Goal: Information Seeking & Learning: Learn about a topic

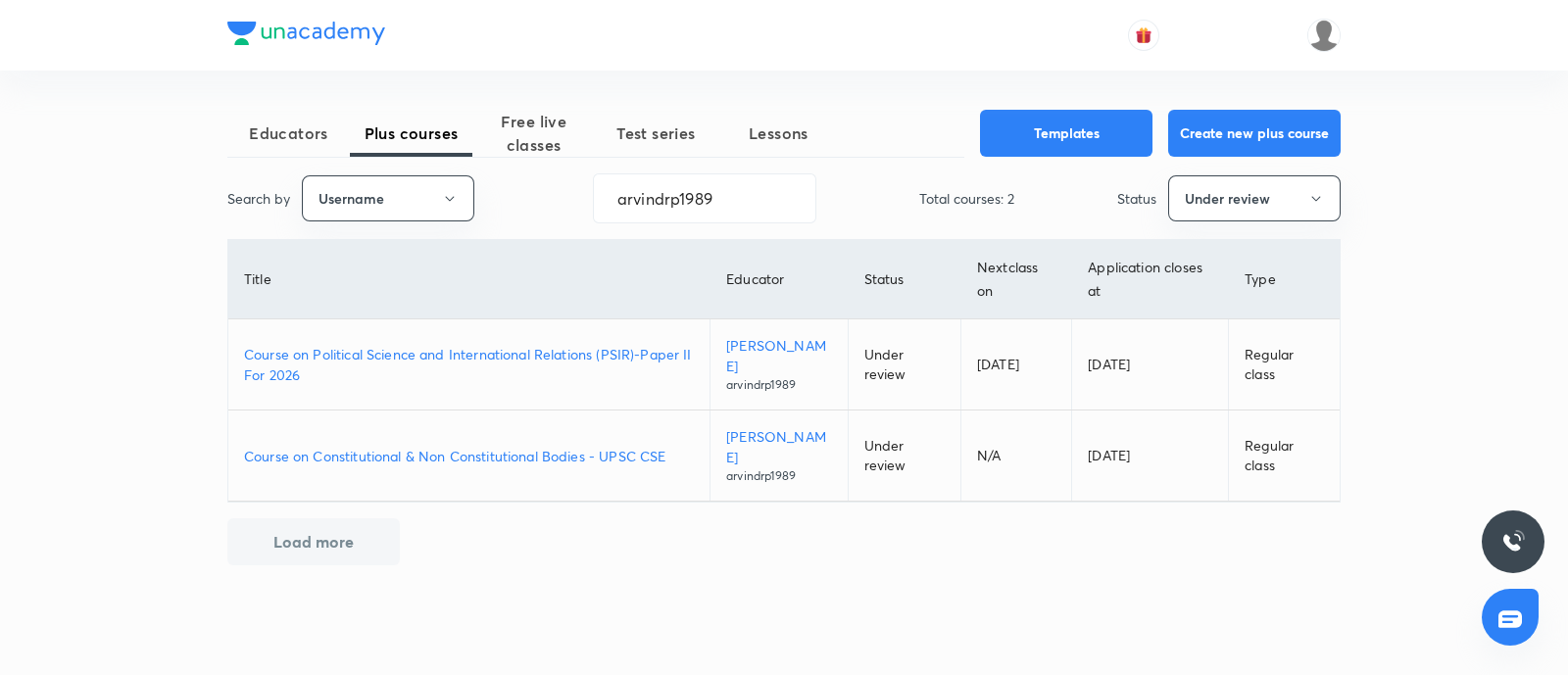
click at [472, 346] on p "Course on Political Science and International Relations (PSIR)-Paper II For 2026" at bounding box center [469, 365] width 449 height 41
click at [1227, 191] on button "Under review" at bounding box center [1254, 198] width 173 height 46
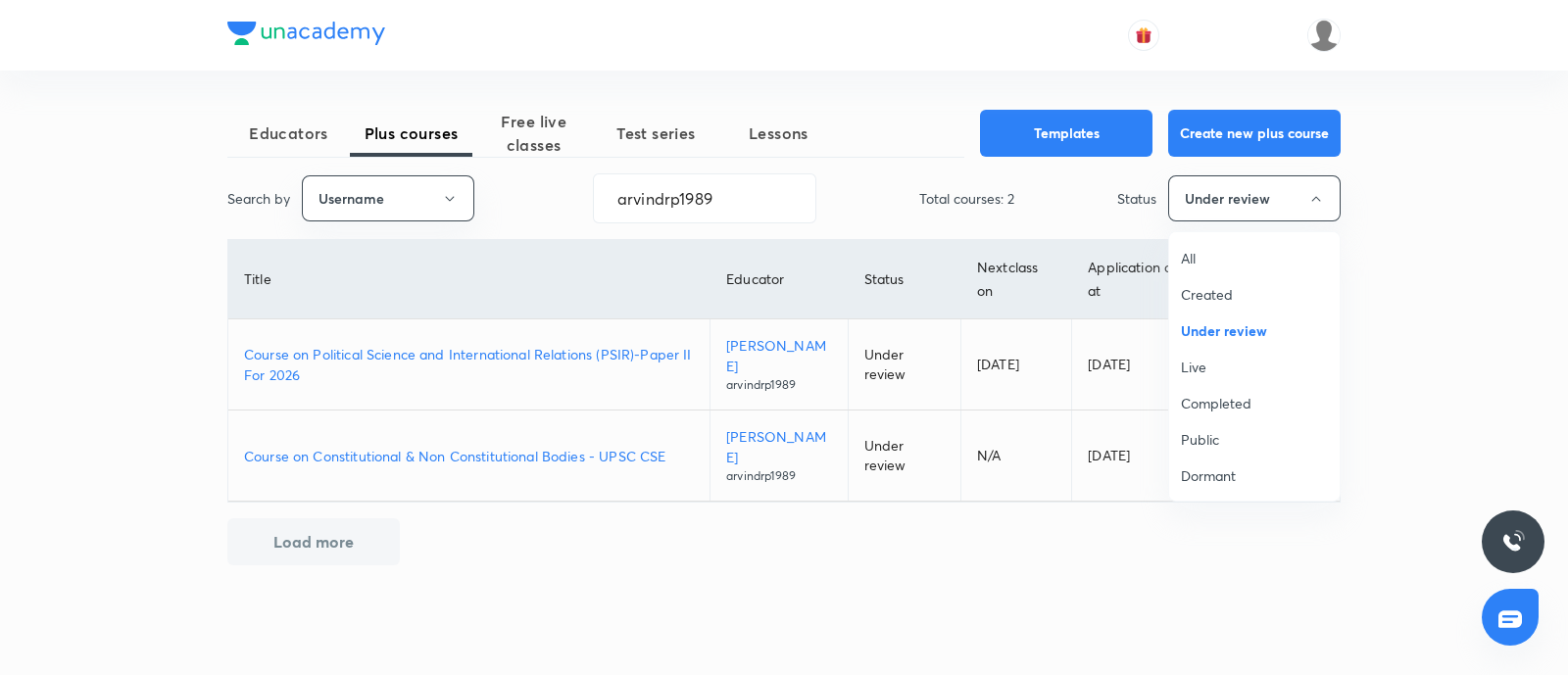
click at [1192, 374] on span "Live" at bounding box center [1254, 367] width 147 height 21
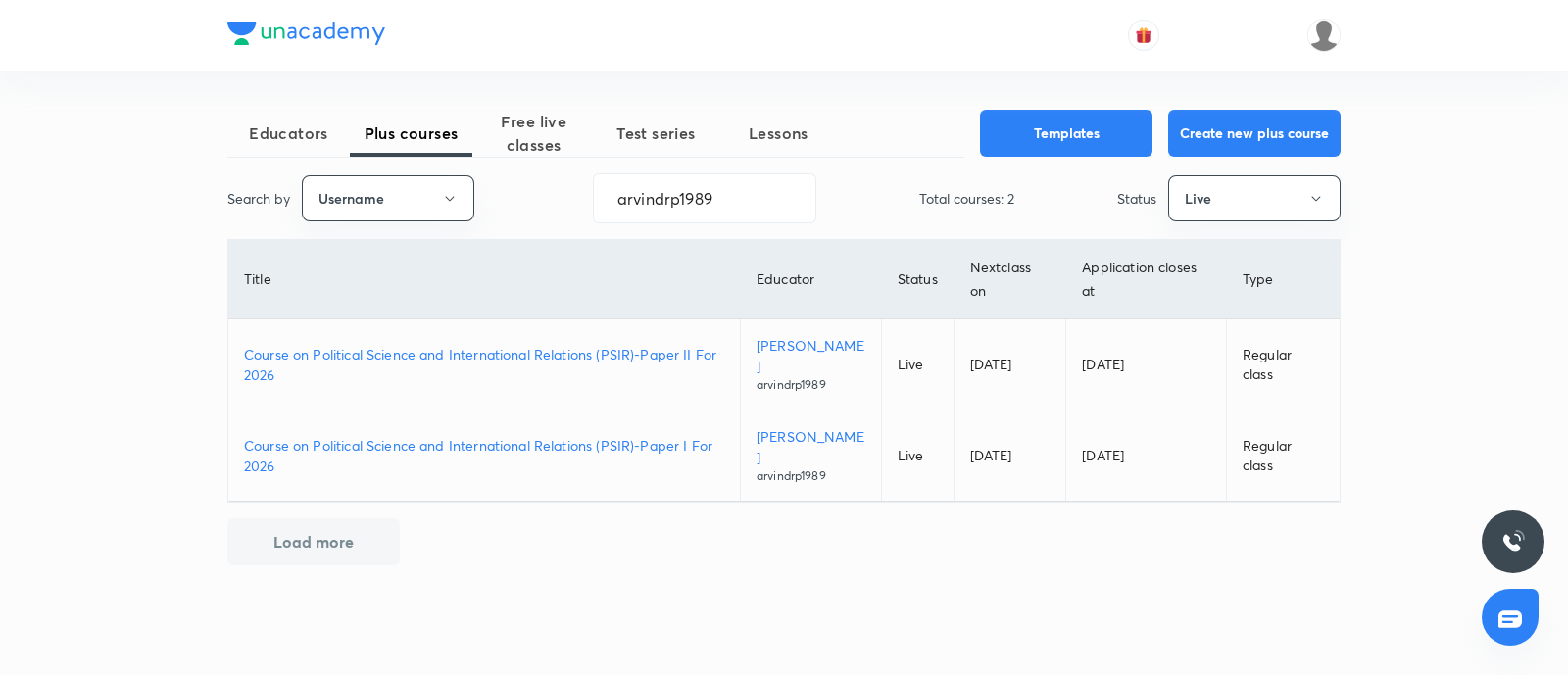
click at [182, 220] on div "Educators Plus courses Free live classes Test series Lessons Templates Create n…" at bounding box center [784, 338] width 1568 height 675
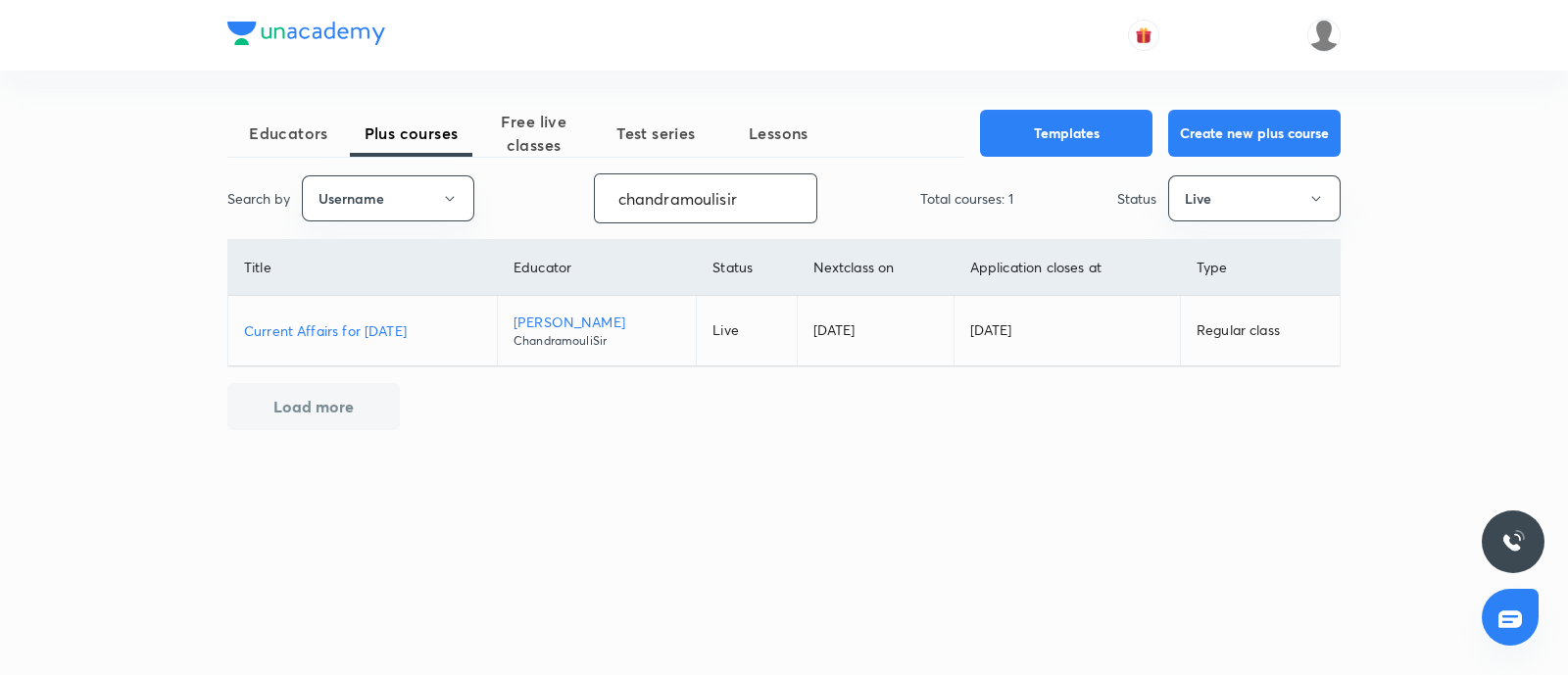
click at [392, 323] on p "Current Affairs for October 2025" at bounding box center [363, 331] width 237 height 21
drag, startPoint x: 132, startPoint y: 258, endPoint x: 0, endPoint y: 268, distance: 132.4
click at [0, 268] on div "Educators Plus courses Free live classes Test series Lessons Templates Create n…" at bounding box center [784, 338] width 1568 height 675
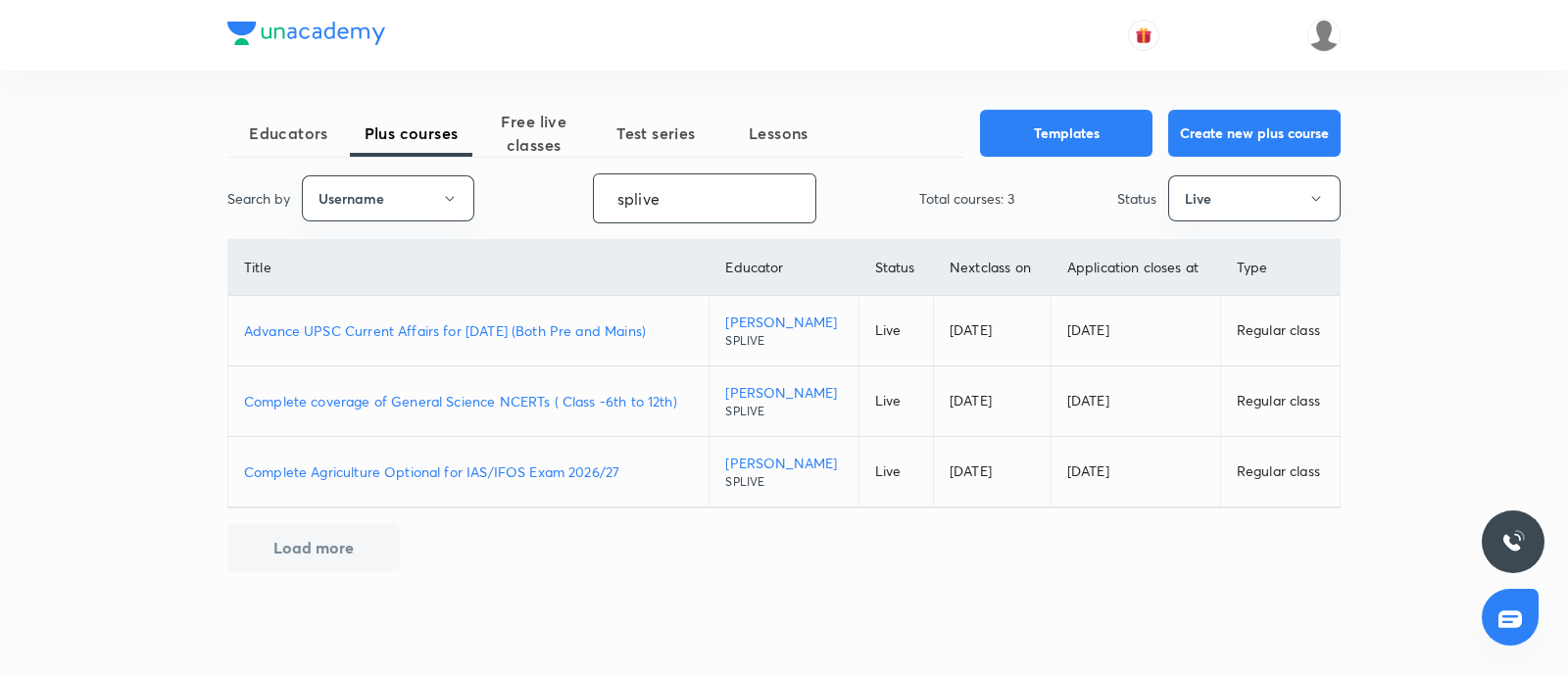
type input "splive"
click at [350, 326] on p "Advance UPSC Current Affairs for October 2025 (Both Pre and Mains)" at bounding box center [468, 331] width 448 height 21
click at [244, 321] on link "Advance UPSC Current Affairs for October 2025 (Both Pre and Mains)" at bounding box center [468, 331] width 448 height 21
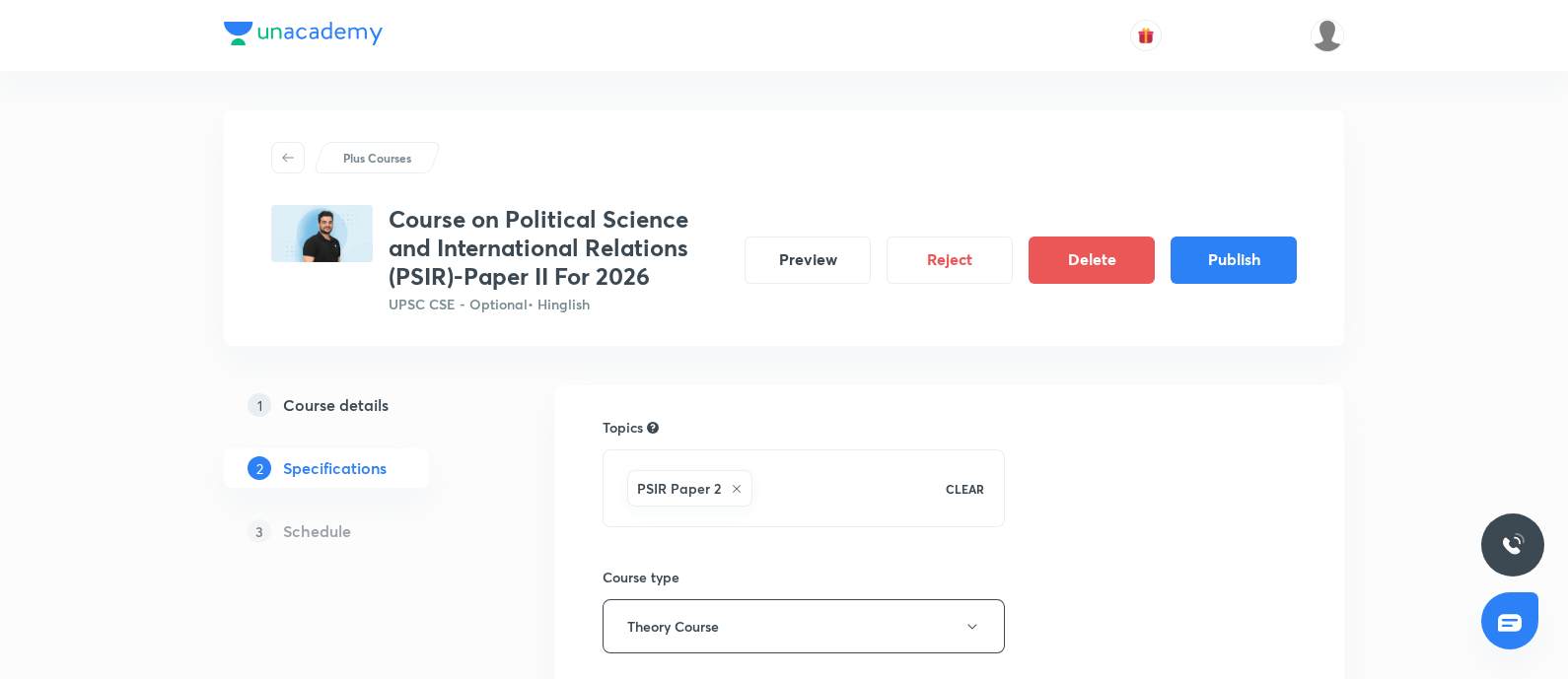
drag, startPoint x: 325, startPoint y: 398, endPoint x: 503, endPoint y: 61, distance: 381.1
click at [324, 397] on h5 "Course details" at bounding box center [336, 405] width 106 height 24
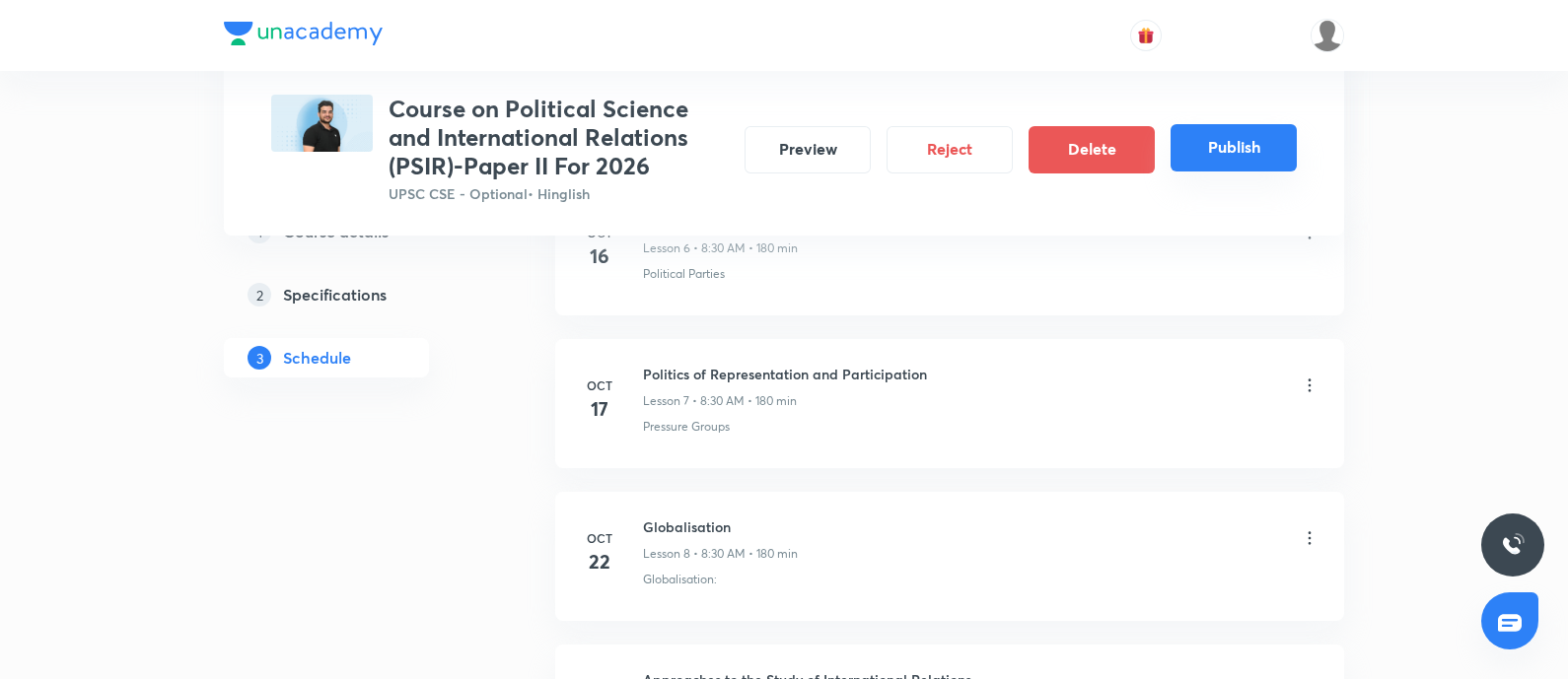
click at [1208, 160] on button "Publish" at bounding box center [1233, 148] width 126 height 47
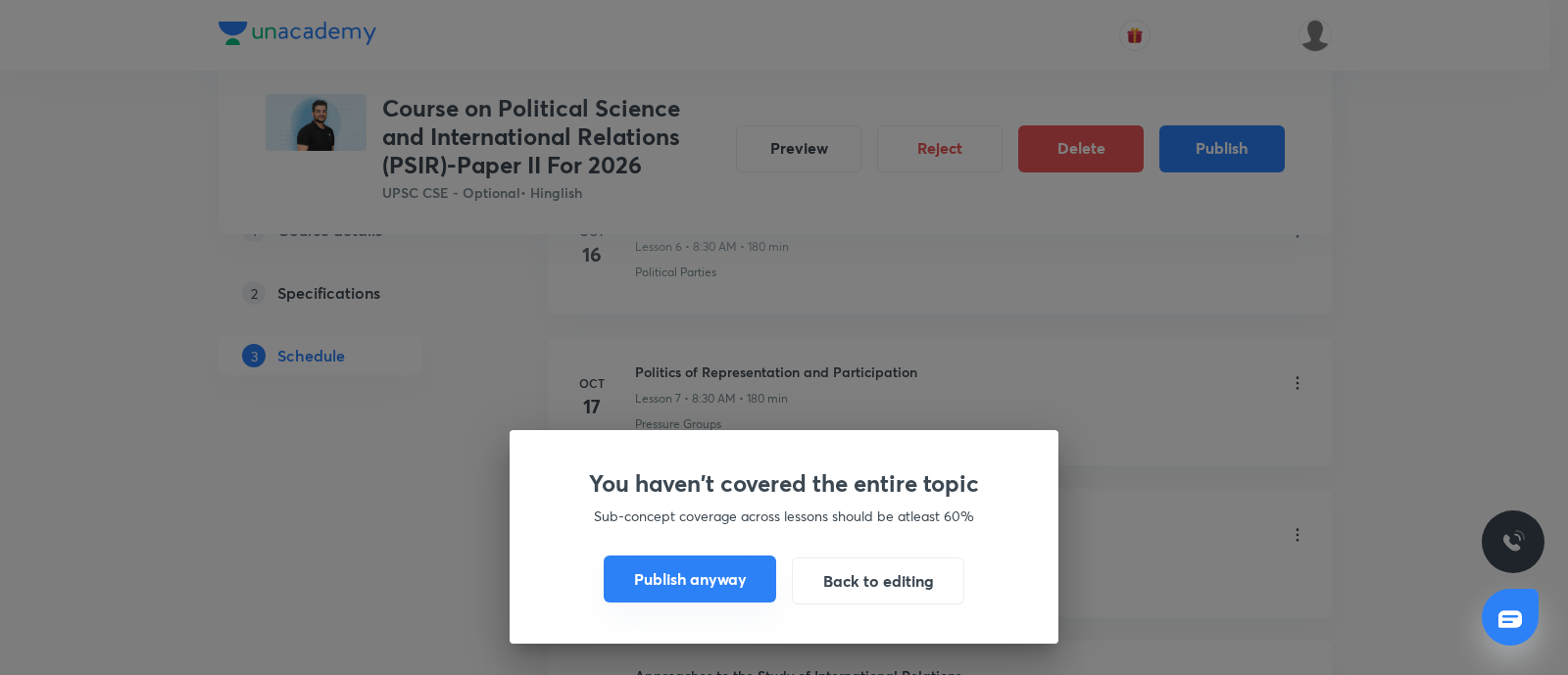
click at [692, 578] on button "Publish anyway" at bounding box center [690, 579] width 173 height 47
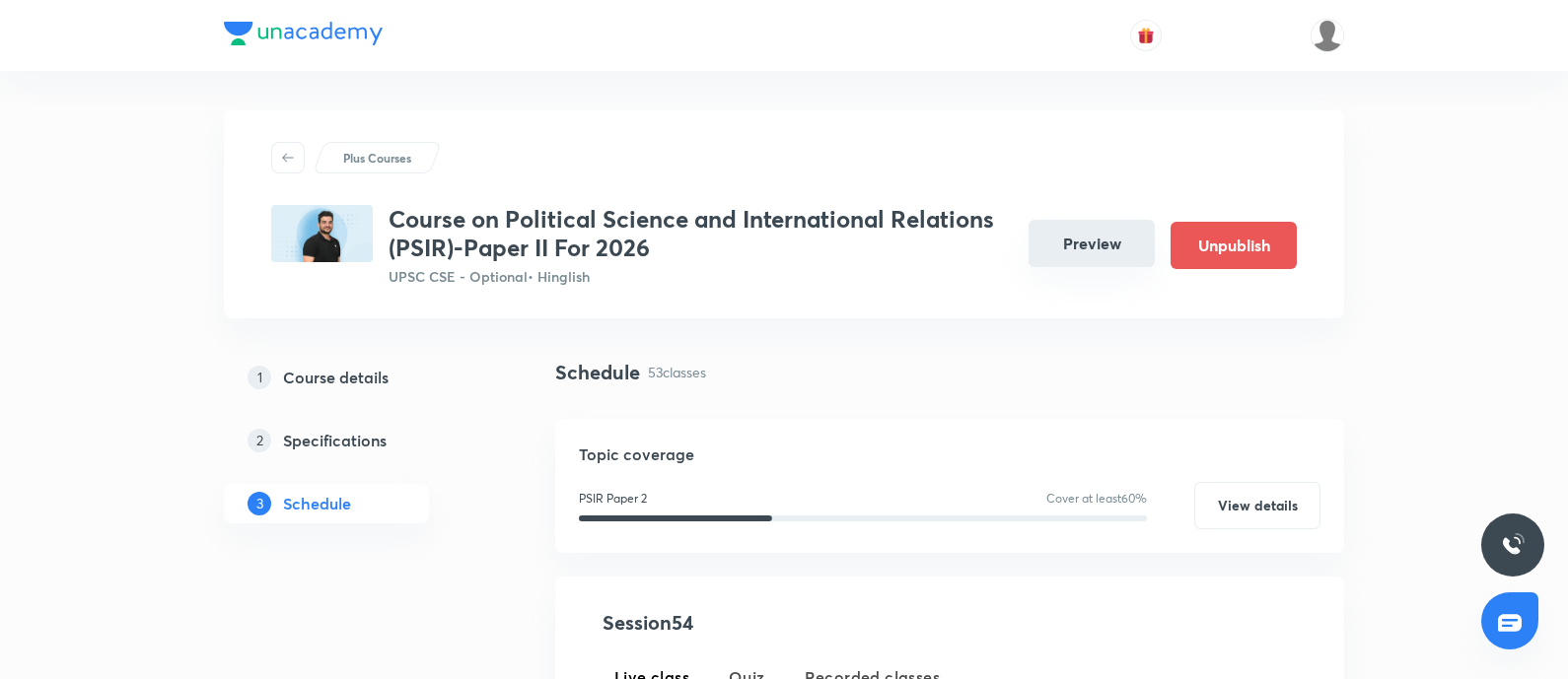
click at [1102, 230] on button "Preview" at bounding box center [1092, 244] width 126 height 47
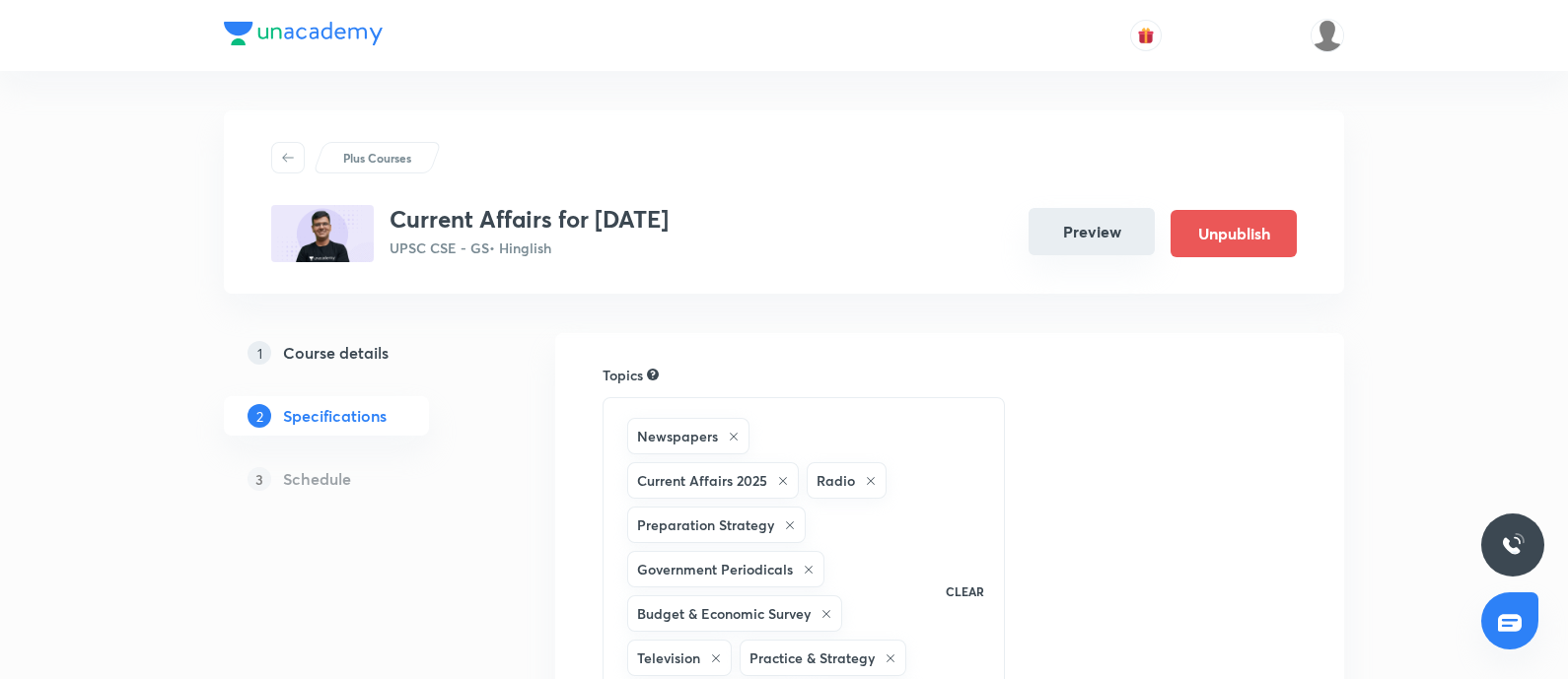
click at [1104, 249] on button "Preview" at bounding box center [1092, 232] width 126 height 47
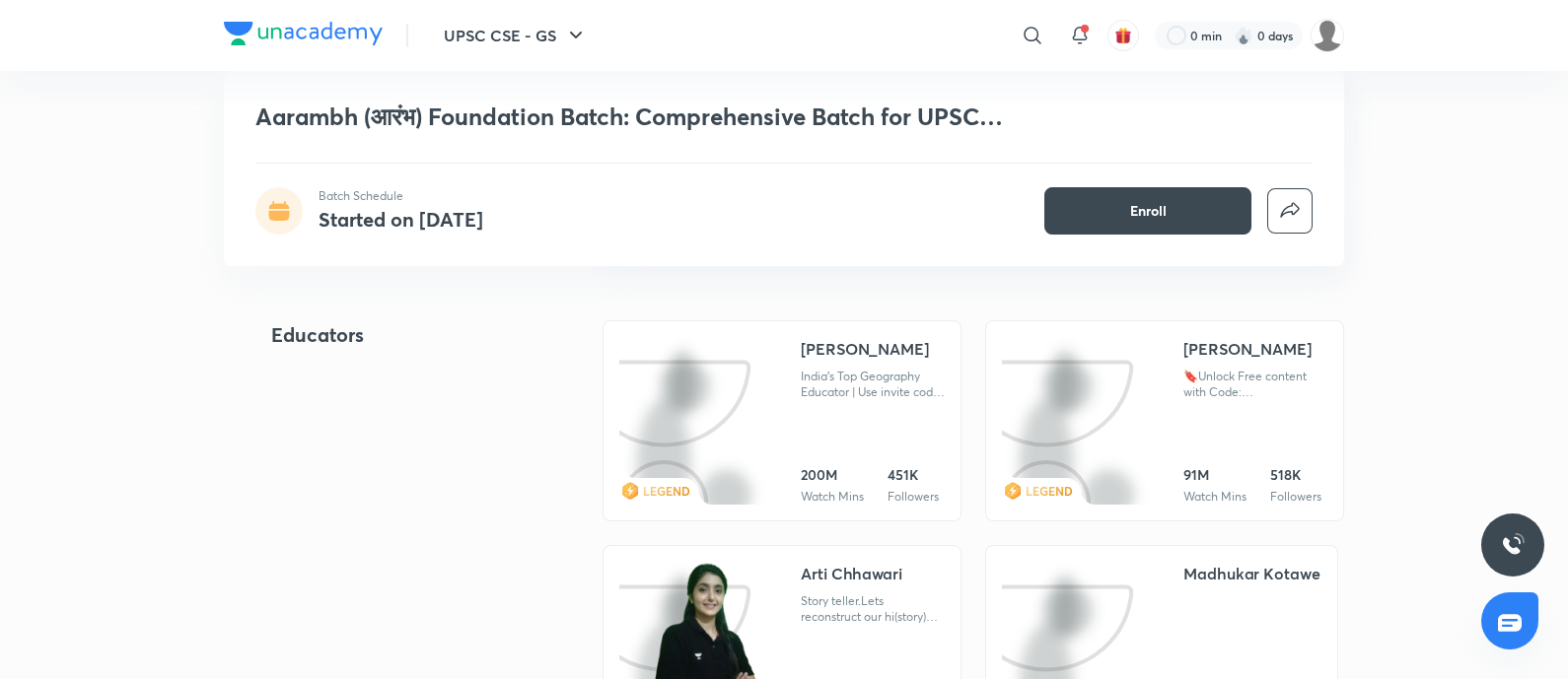
scroll to position [2218, 0]
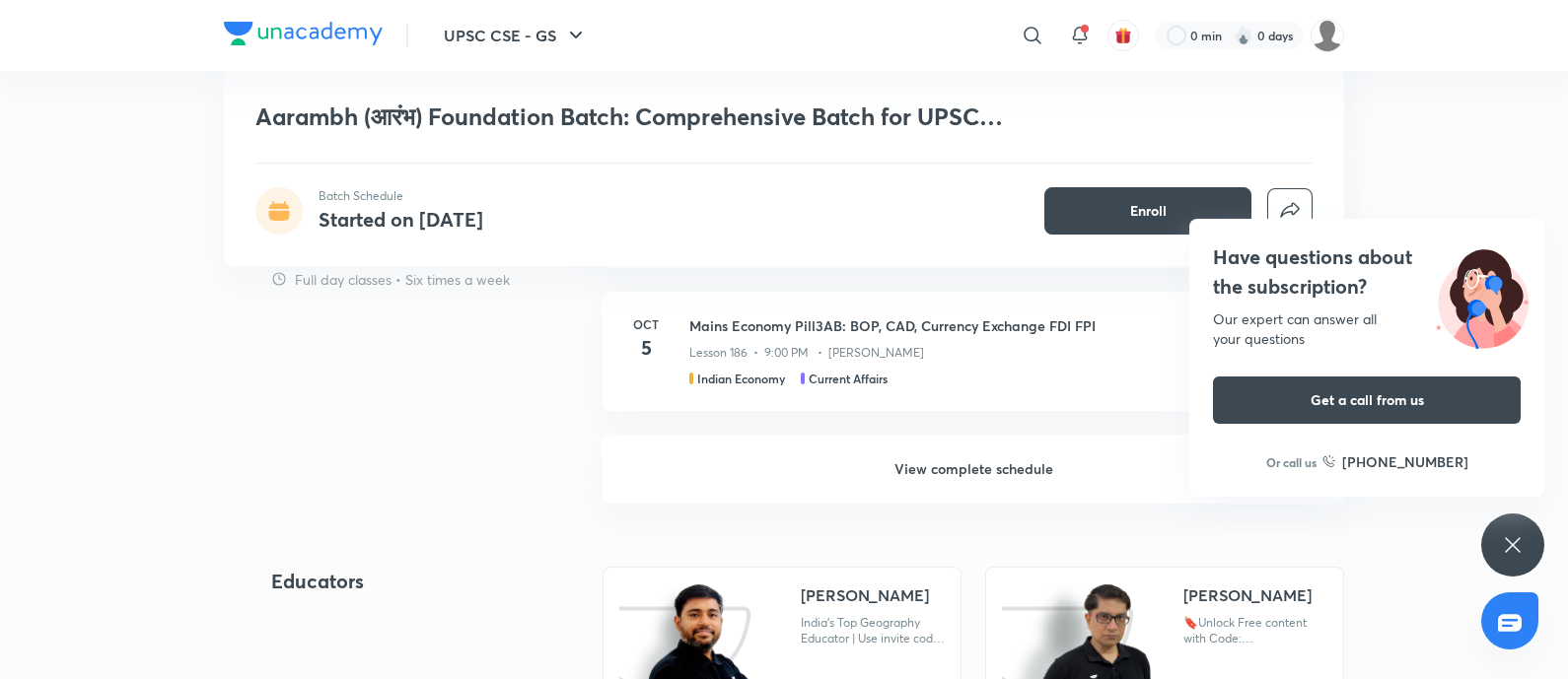
click at [947, 470] on h6 "View complete schedule" at bounding box center [973, 469] width 742 height 69
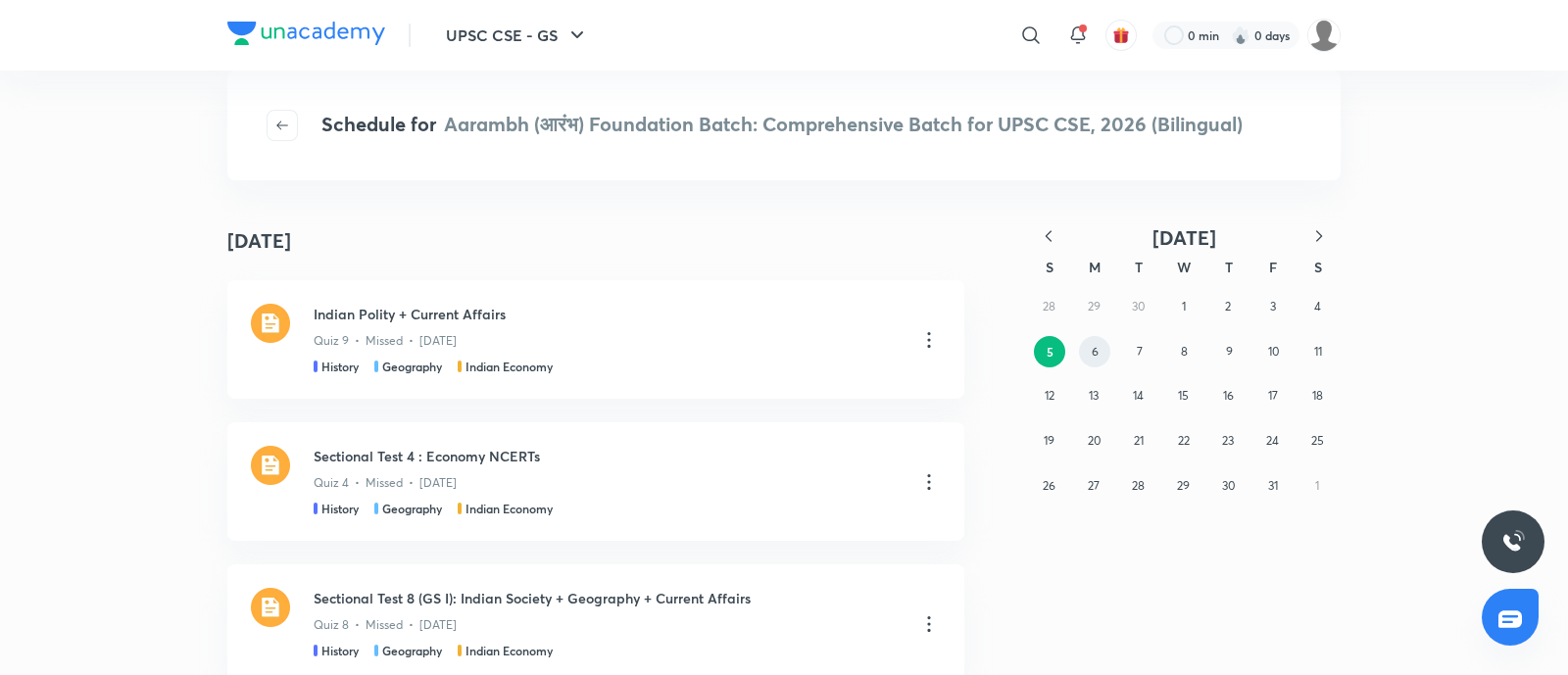
drag, startPoint x: 1087, startPoint y: 344, endPoint x: 0, endPoint y: 571, distance: 1110.4
click at [1088, 344] on button "6" at bounding box center [1095, 352] width 31 height 31
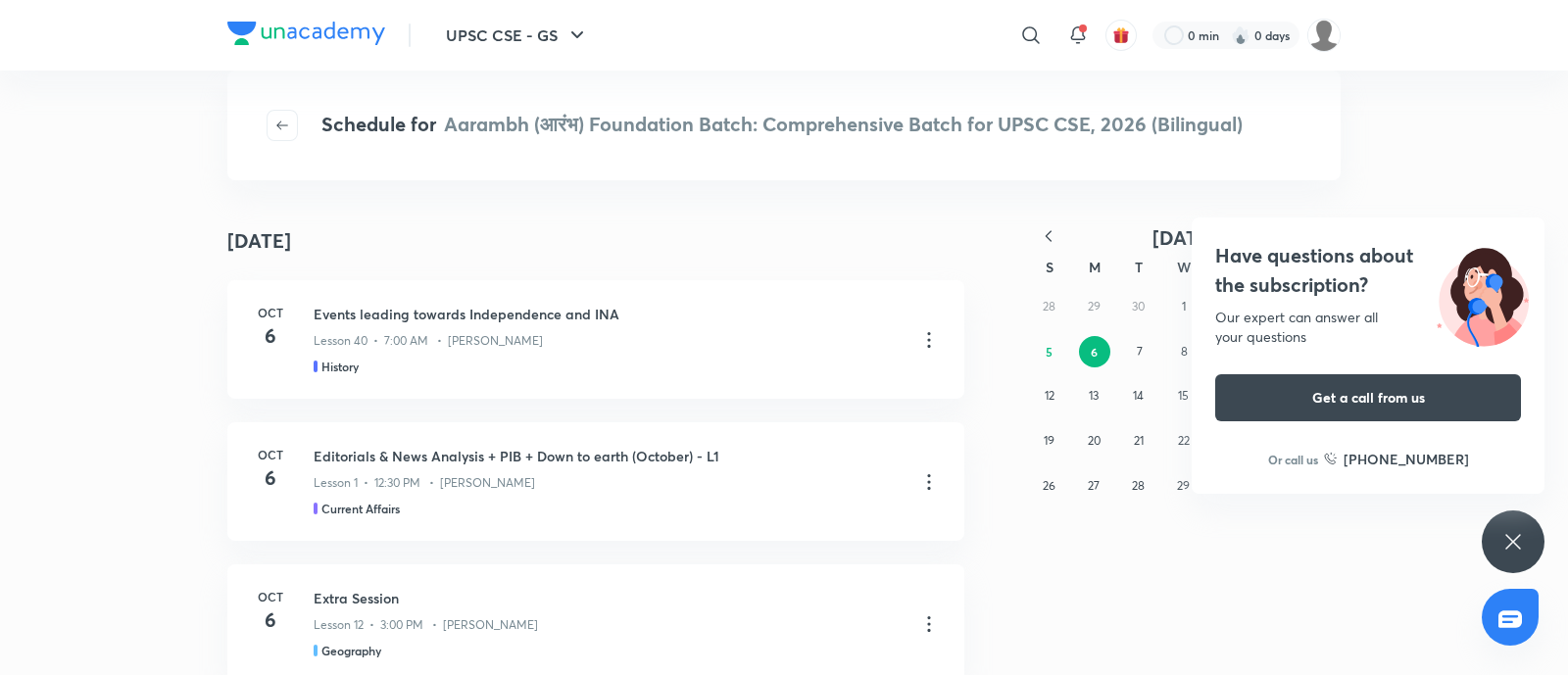
click at [1318, 260] on h4 "Have questions about the subscription?" at bounding box center [1368, 271] width 306 height 59
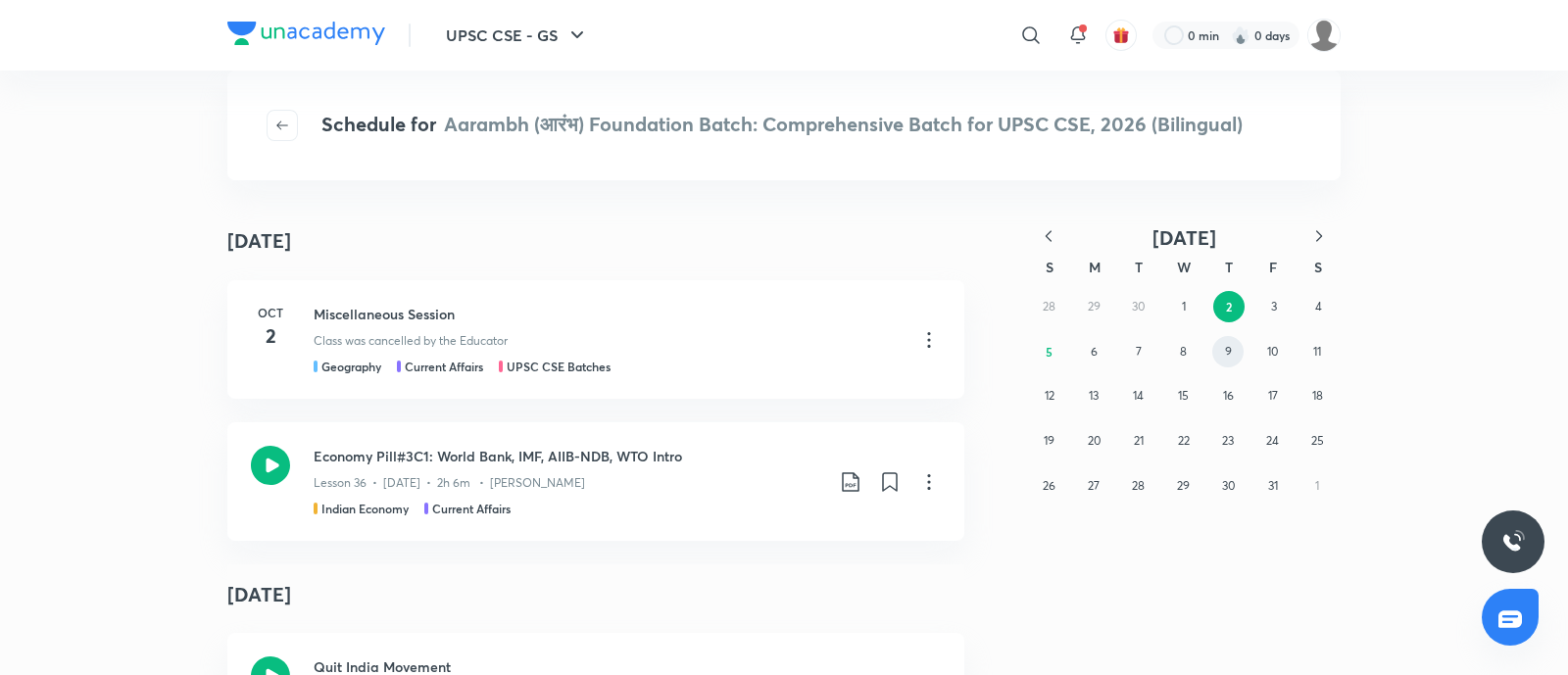
click at [1225, 354] on abbr "9" at bounding box center [1228, 351] width 7 height 15
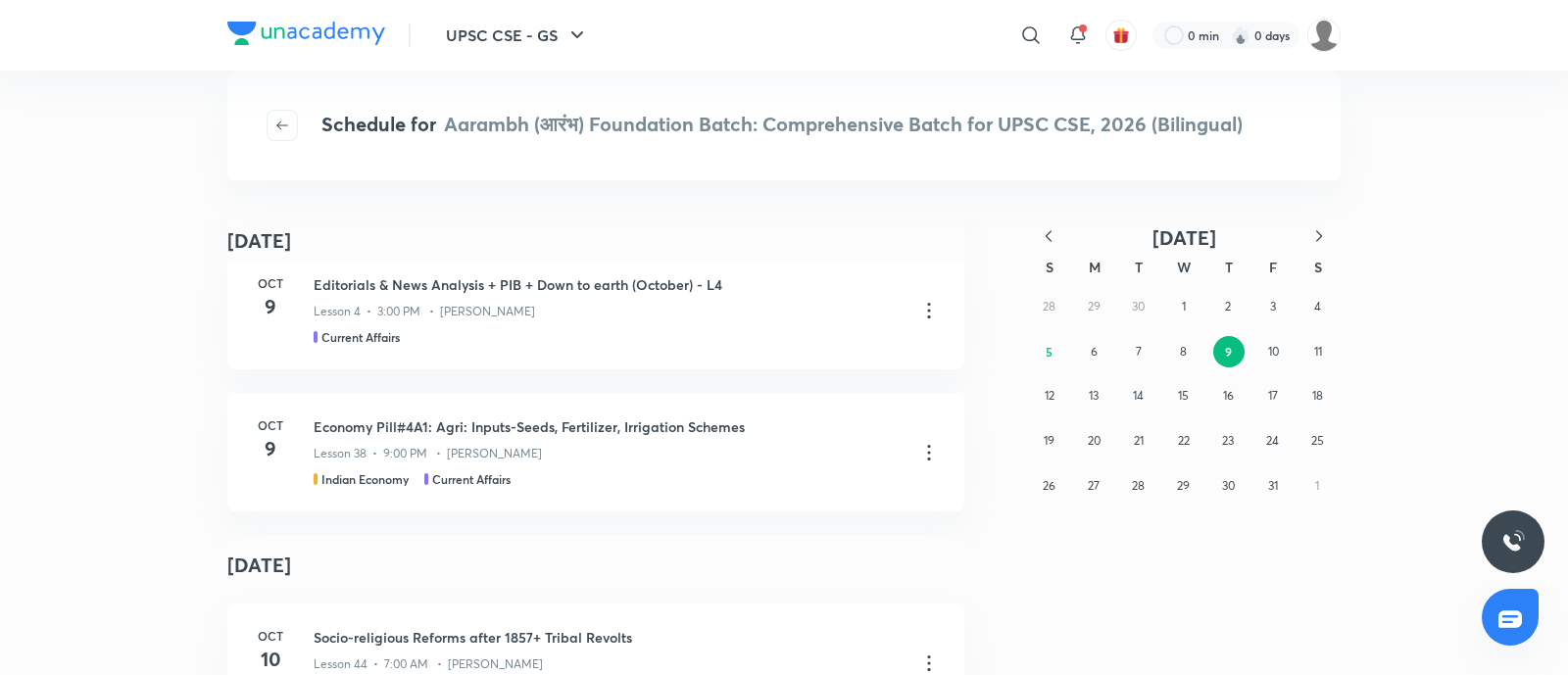
scroll to position [244, 0]
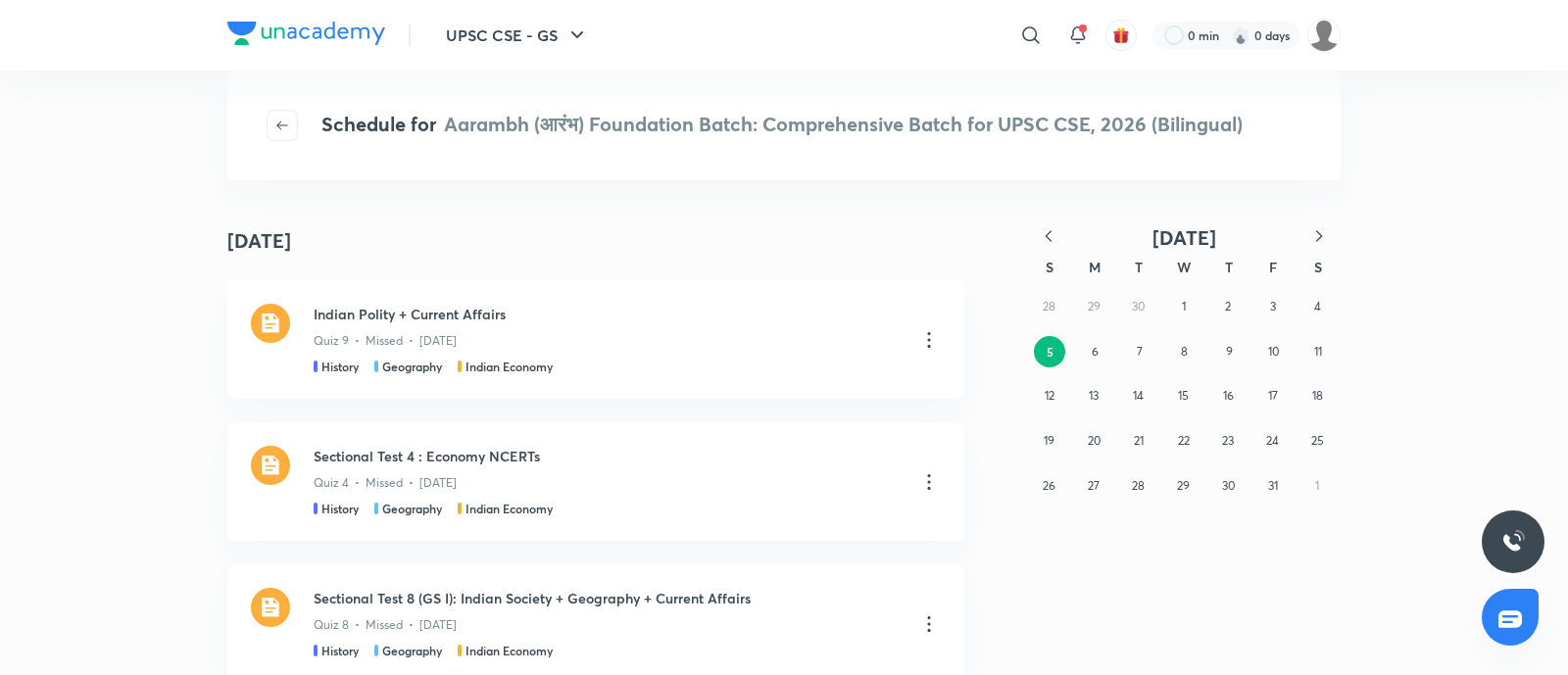
drag, startPoint x: 1043, startPoint y: 237, endPoint x: 1028, endPoint y: 546, distance: 309.4
click at [1045, 240] on icon "button" at bounding box center [1049, 236] width 20 height 20
click at [1134, 360] on button "9" at bounding box center [1138, 352] width 31 height 31
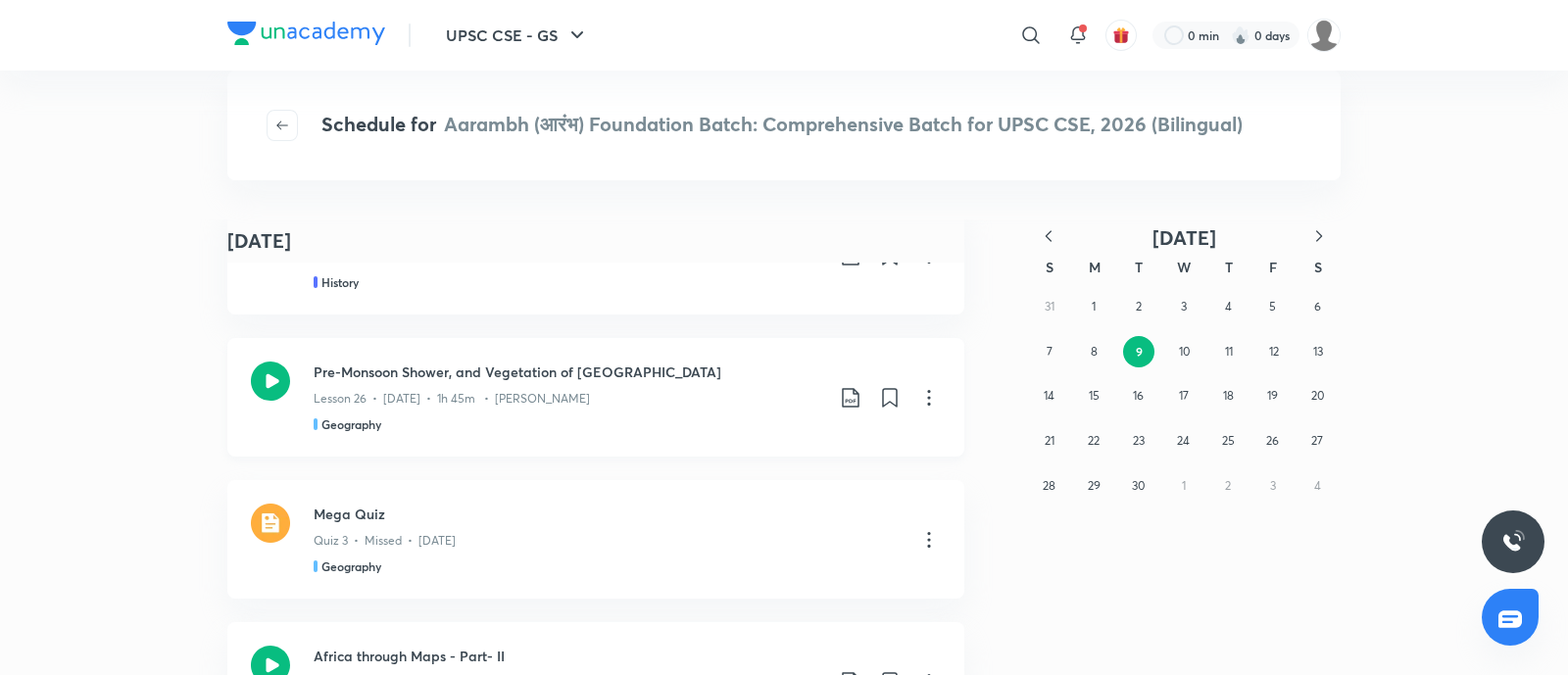
scroll to position [122, 0]
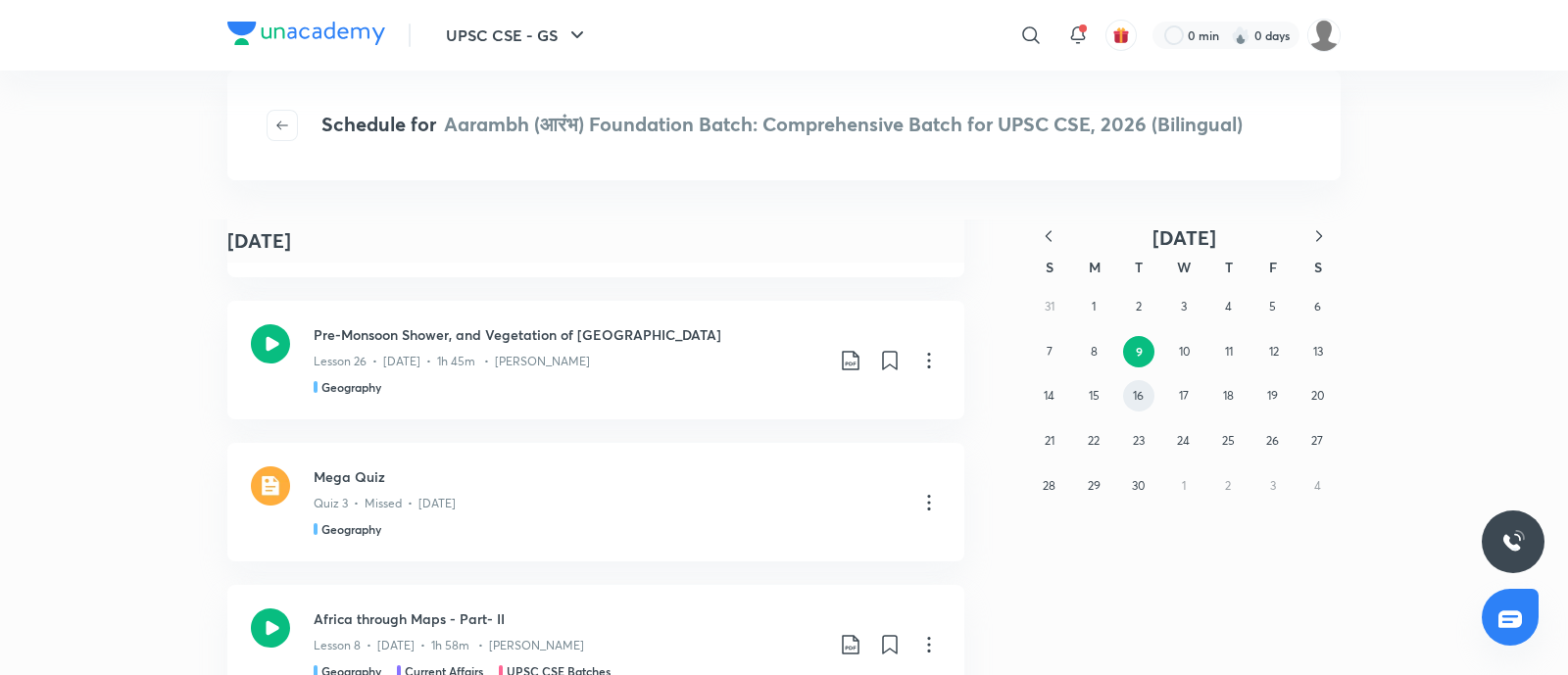
click at [1138, 398] on abbr "16" at bounding box center [1137, 394] width 11 height 15
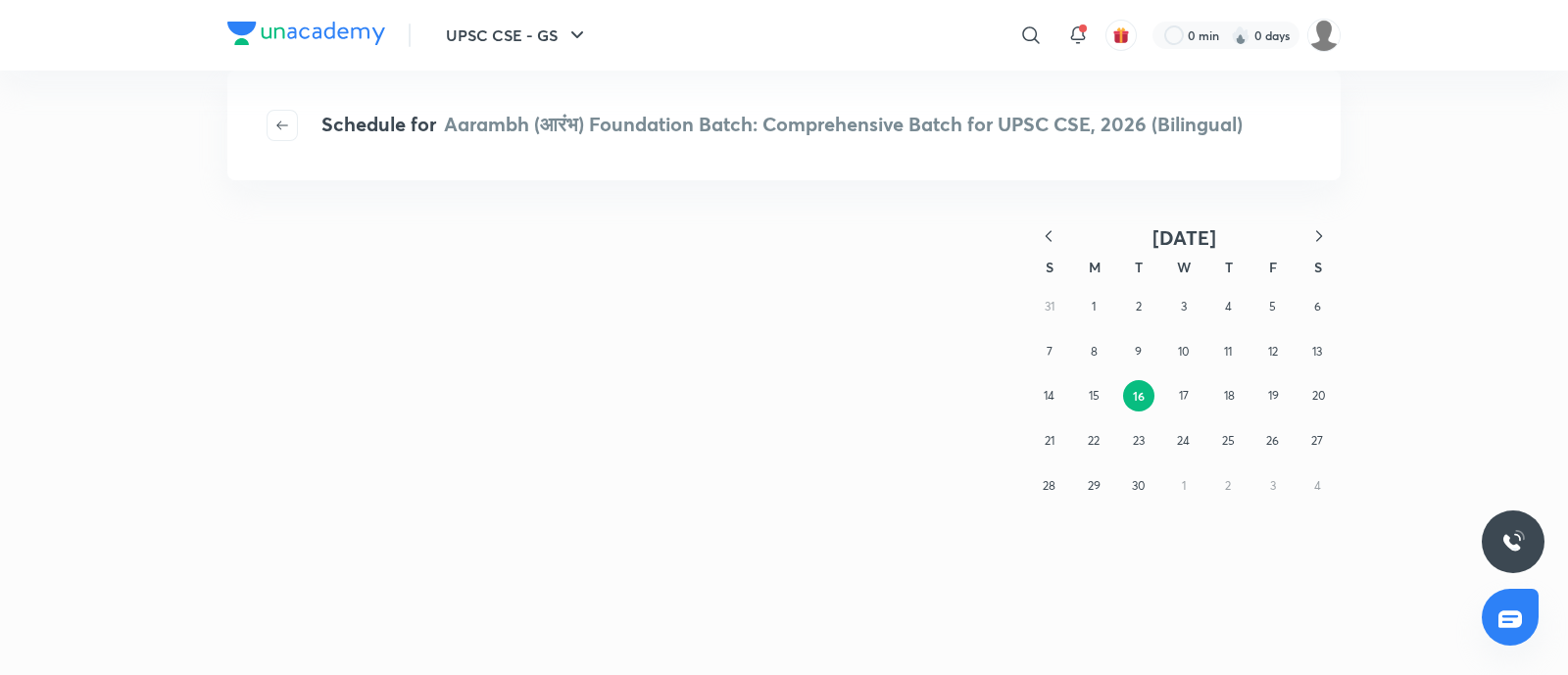
scroll to position [0, 0]
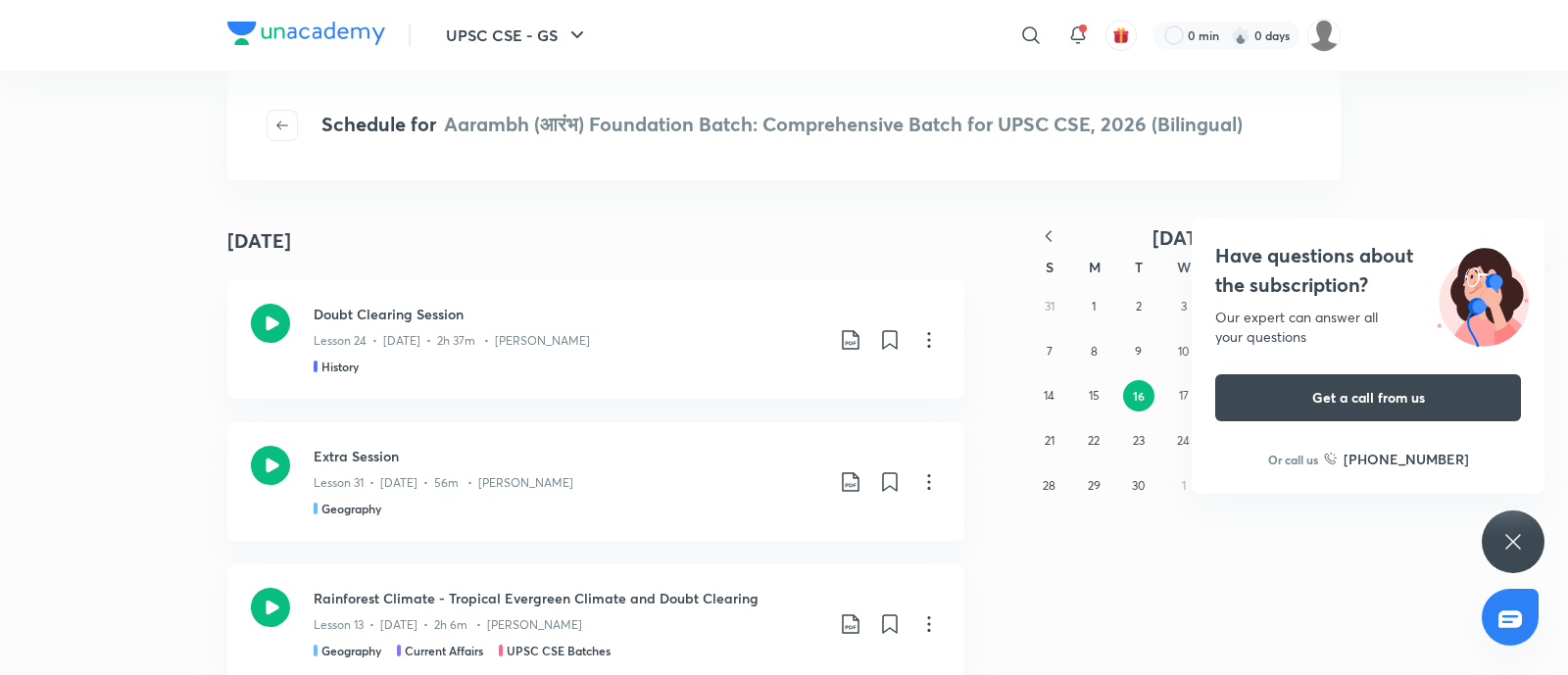
click at [1283, 288] on h4 "Have questions about the subscription?" at bounding box center [1368, 271] width 306 height 59
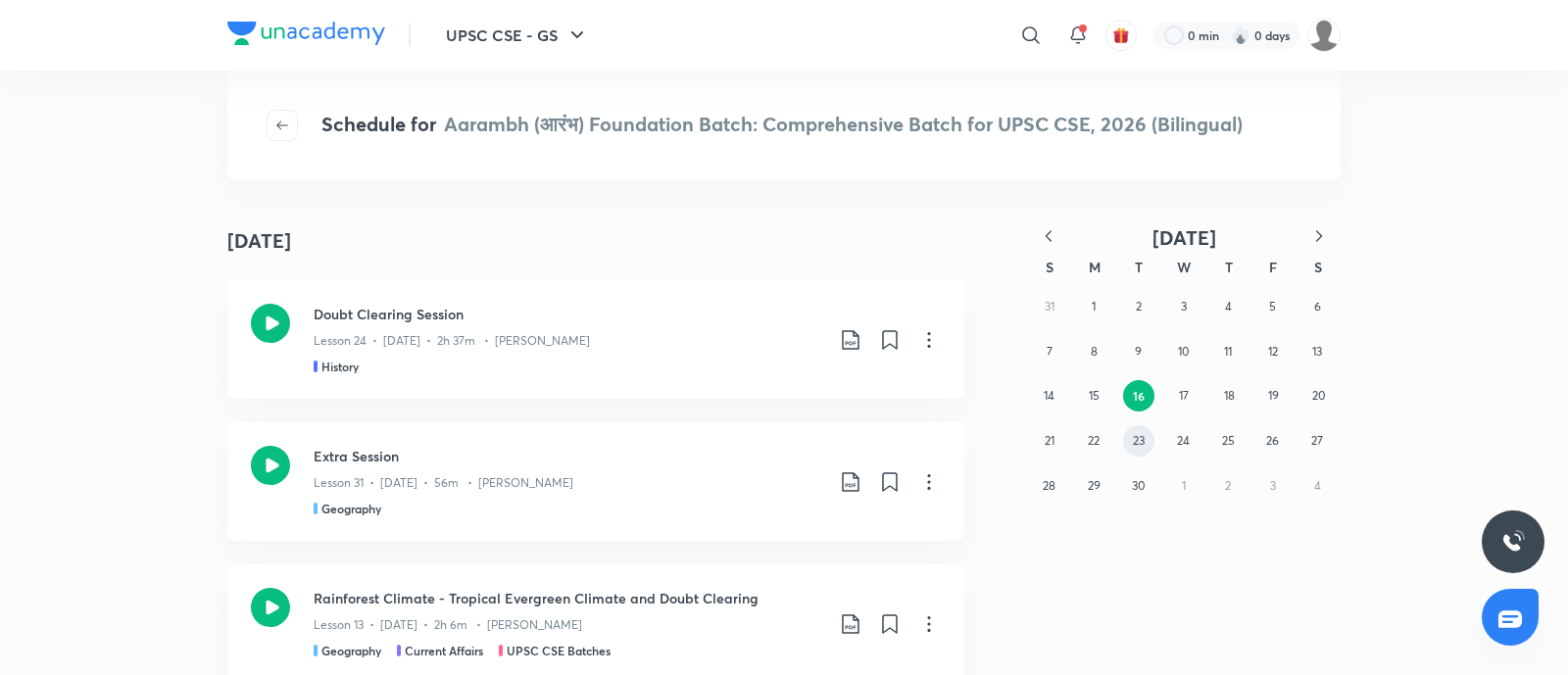
click at [1126, 438] on button "23" at bounding box center [1138, 441] width 31 height 31
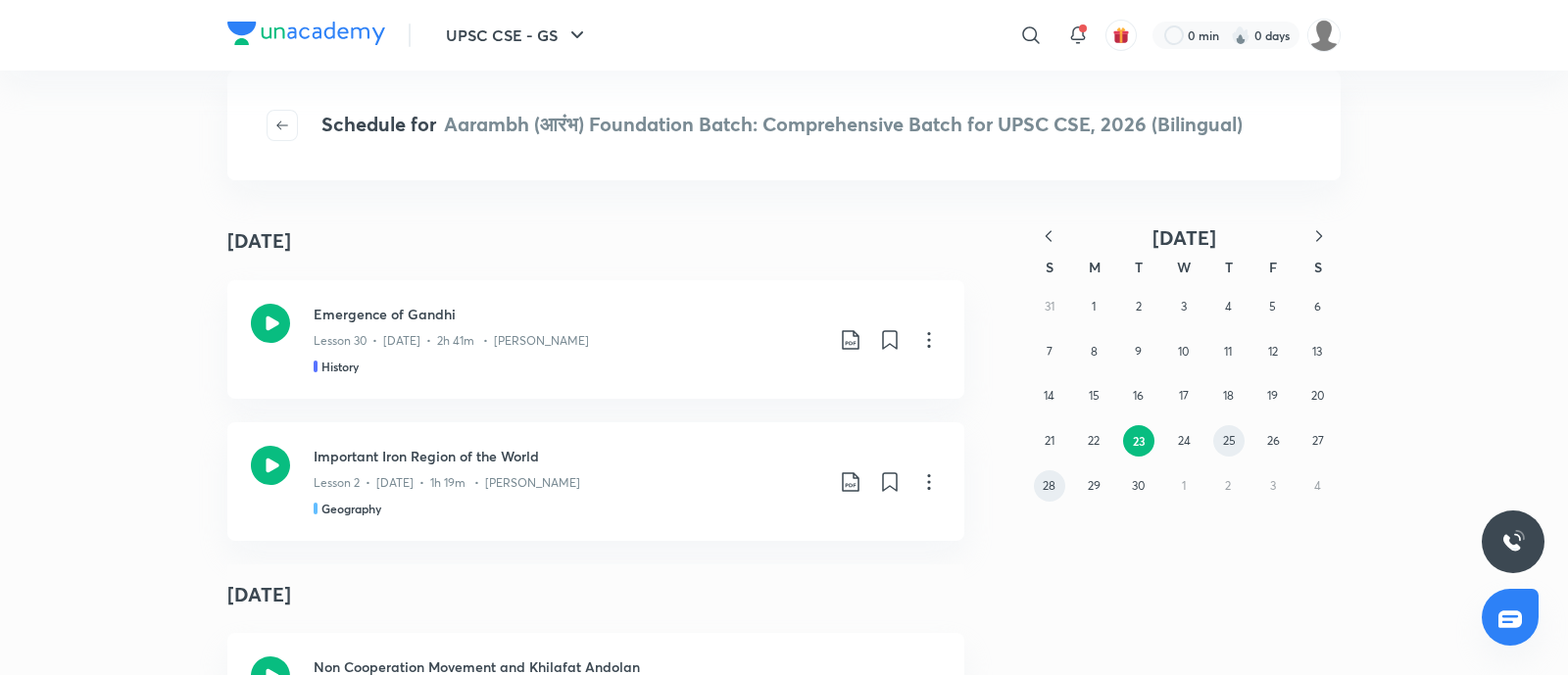
drag, startPoint x: 1216, startPoint y: 447, endPoint x: 1064, endPoint y: 487, distance: 157.2
click at [1216, 446] on button "25" at bounding box center [1228, 441] width 31 height 31
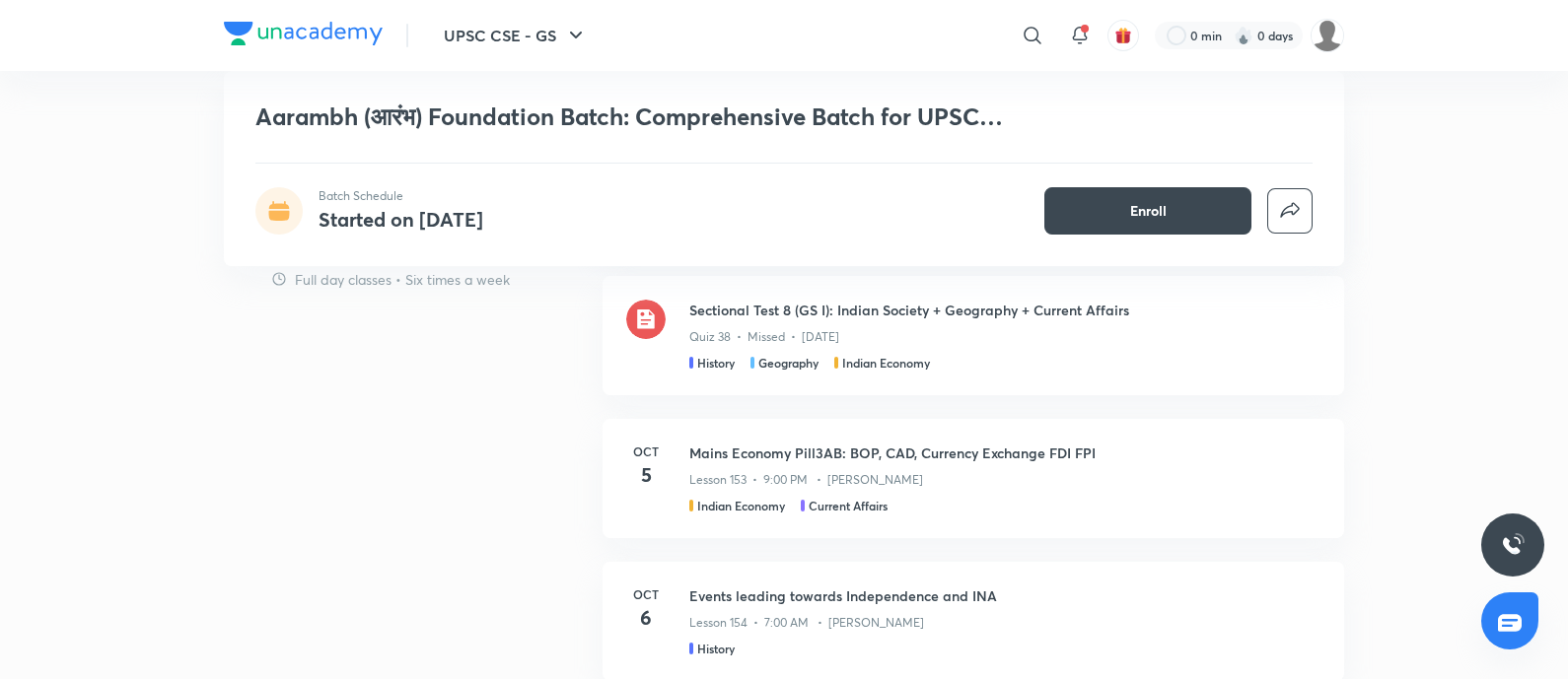
scroll to position [1601, 0]
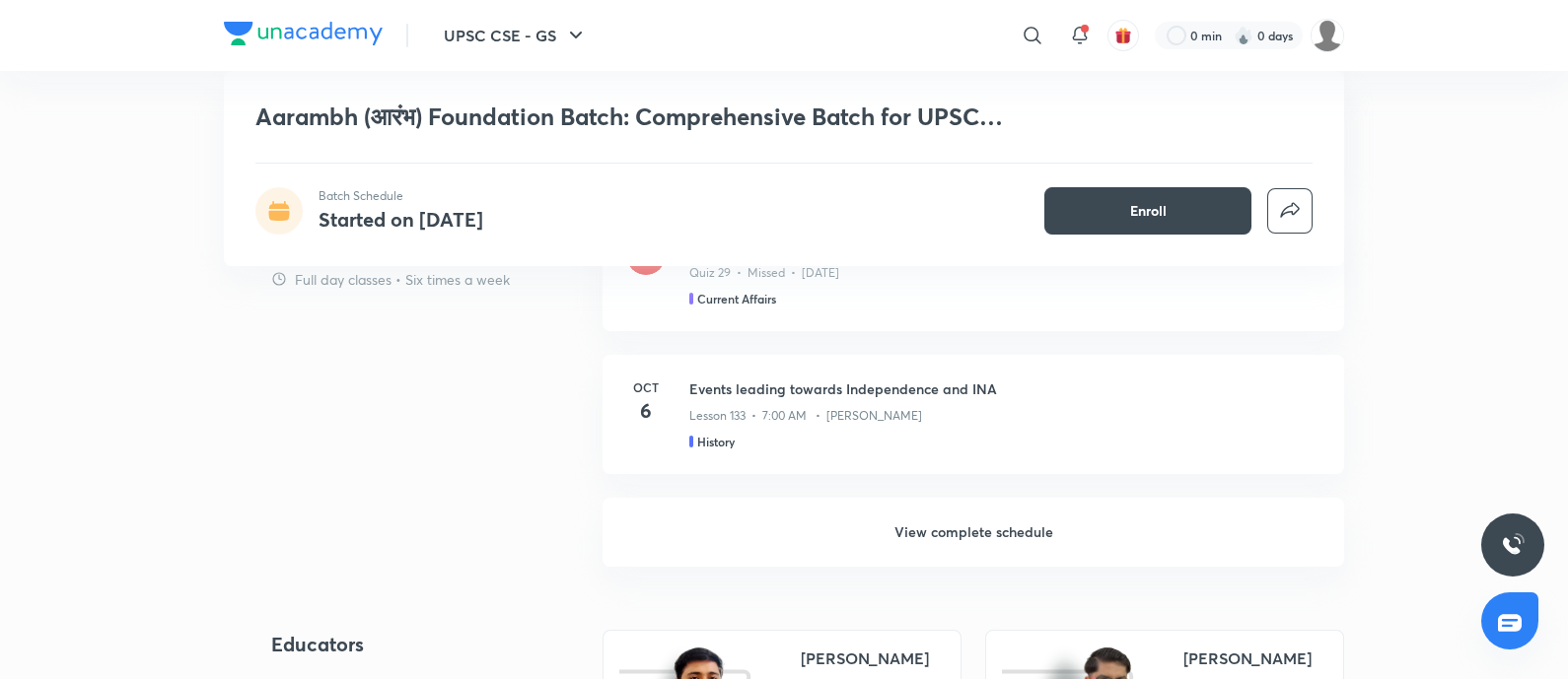
scroll to position [2218, 0]
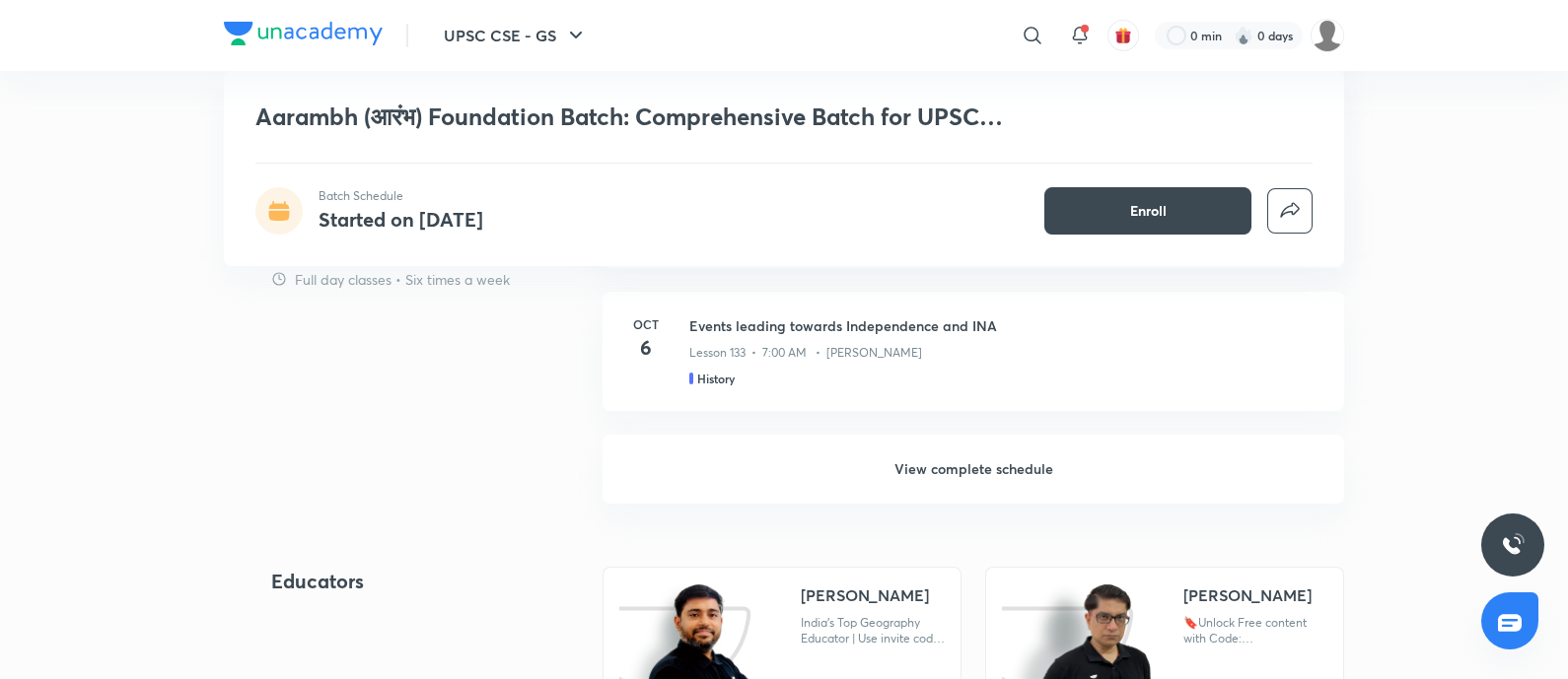
click at [911, 476] on h6 "View complete schedule" at bounding box center [973, 469] width 742 height 69
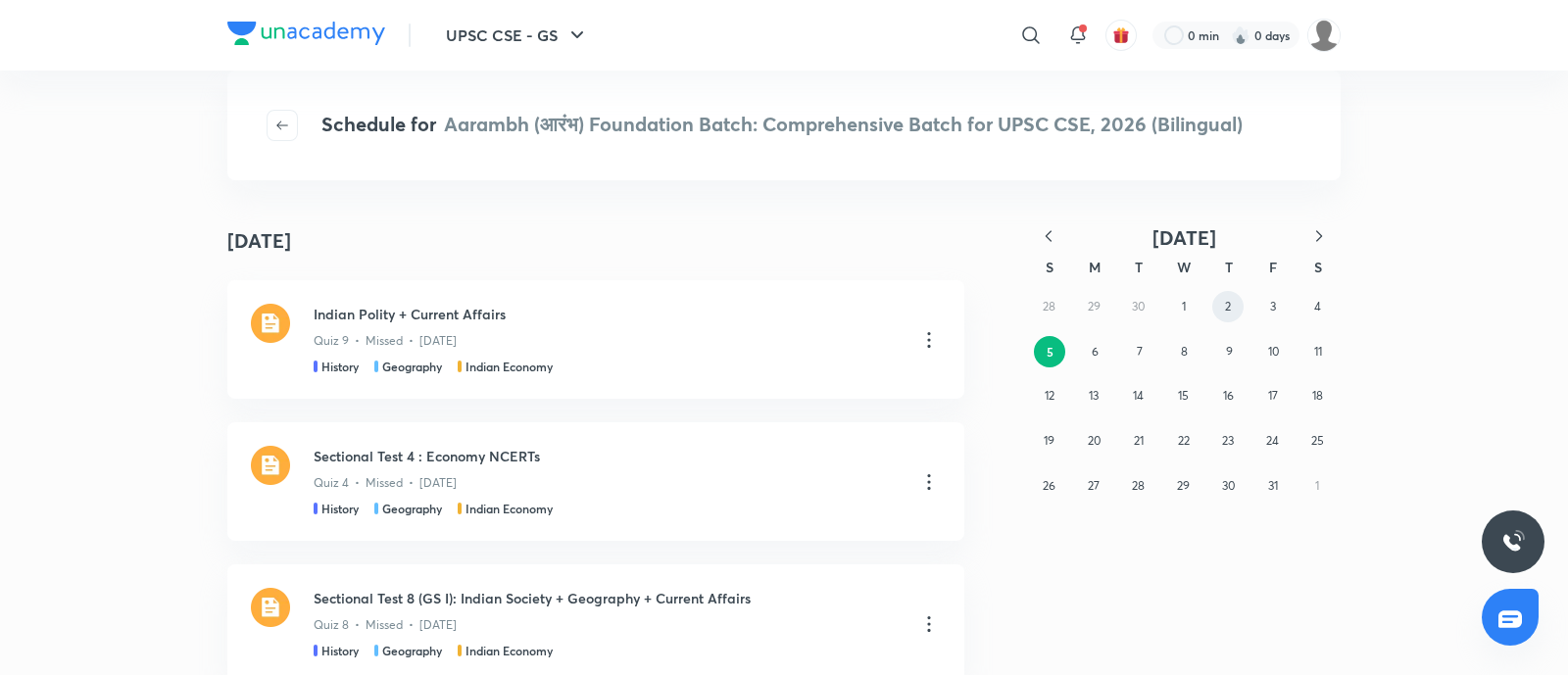
click at [1215, 316] on button "2" at bounding box center [1228, 307] width 31 height 31
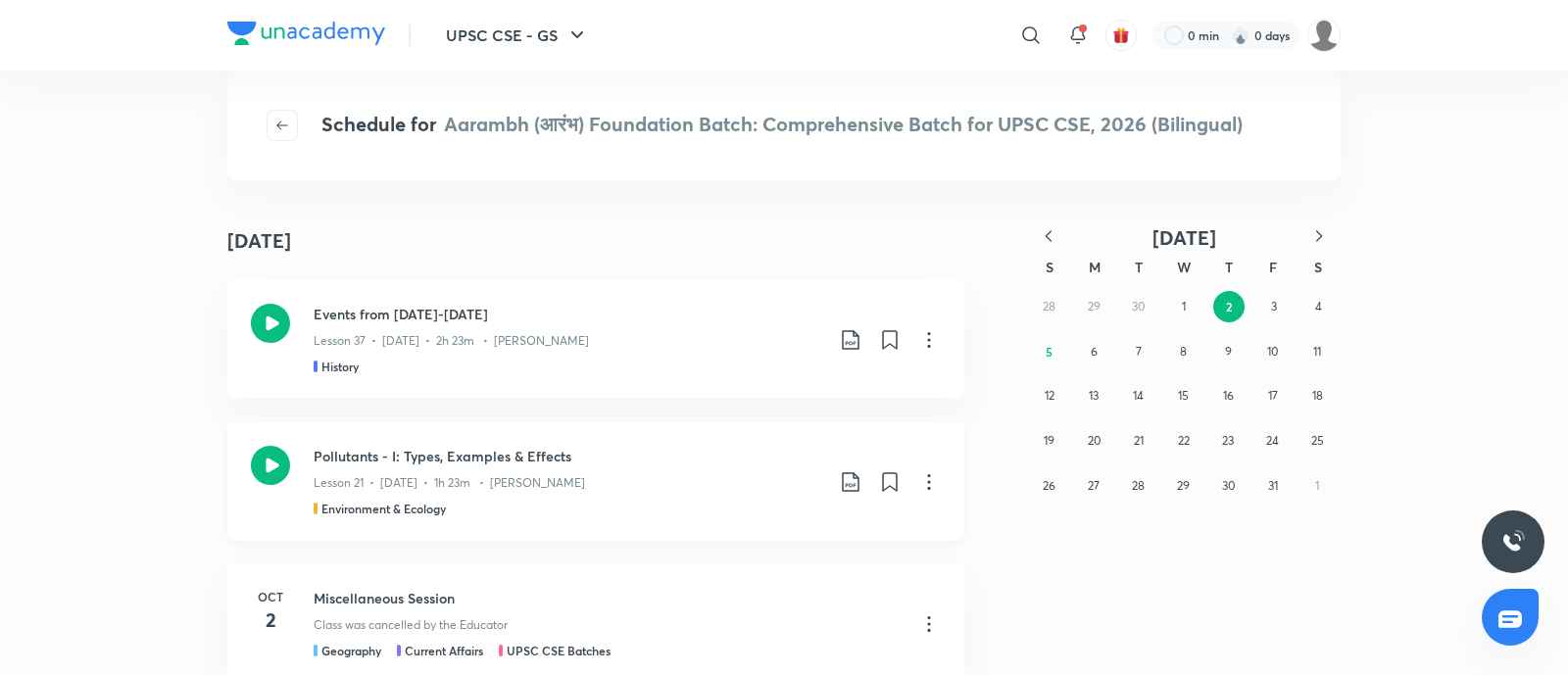
scroll to position [244, 0]
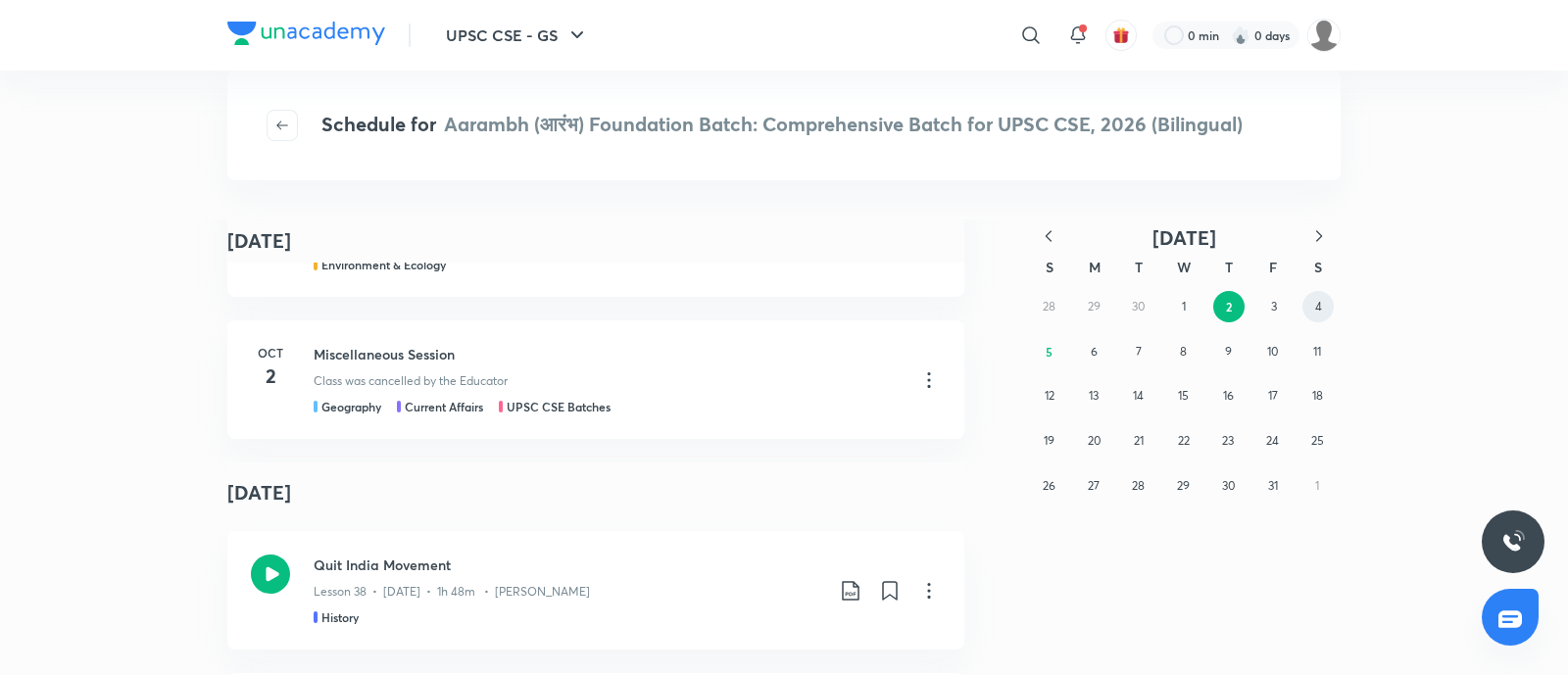
click at [1321, 304] on abbr "4" at bounding box center [1318, 306] width 7 height 15
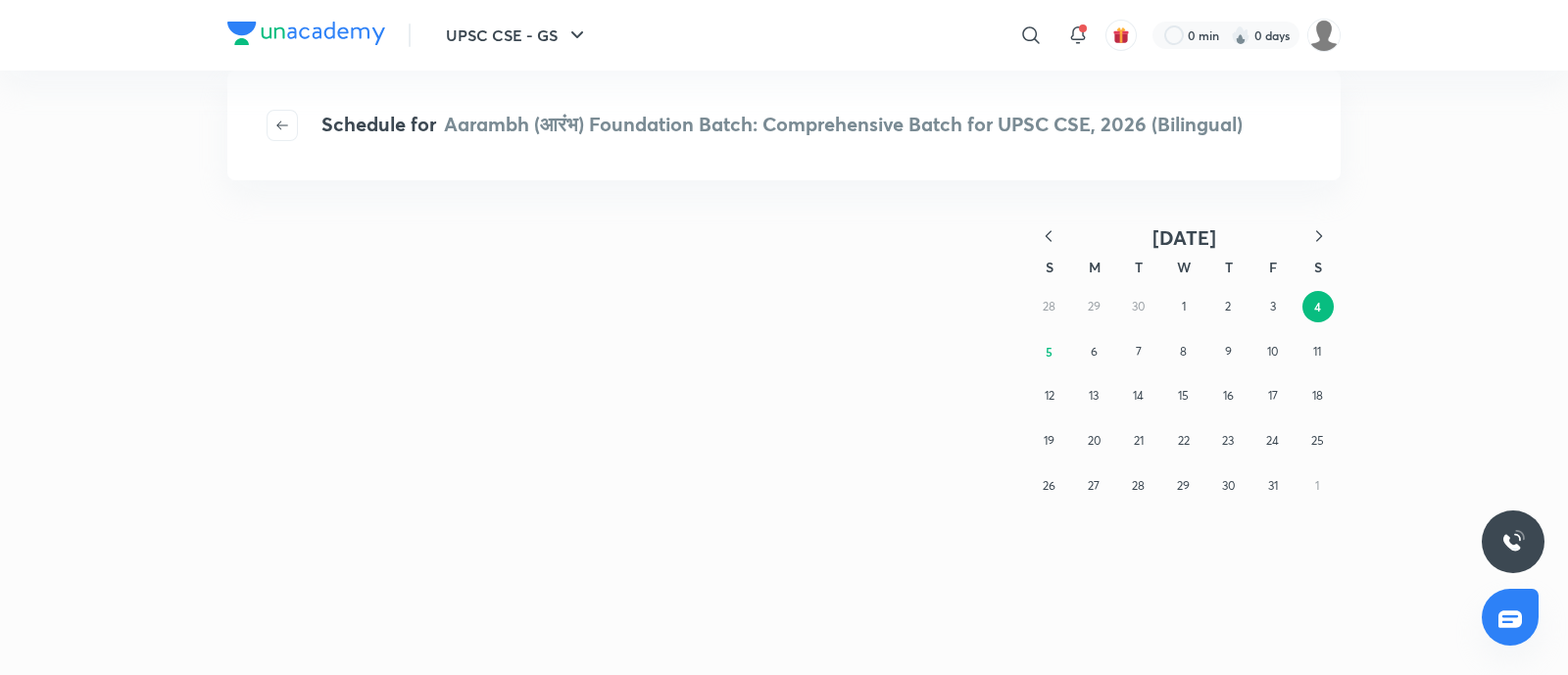
scroll to position [0, 0]
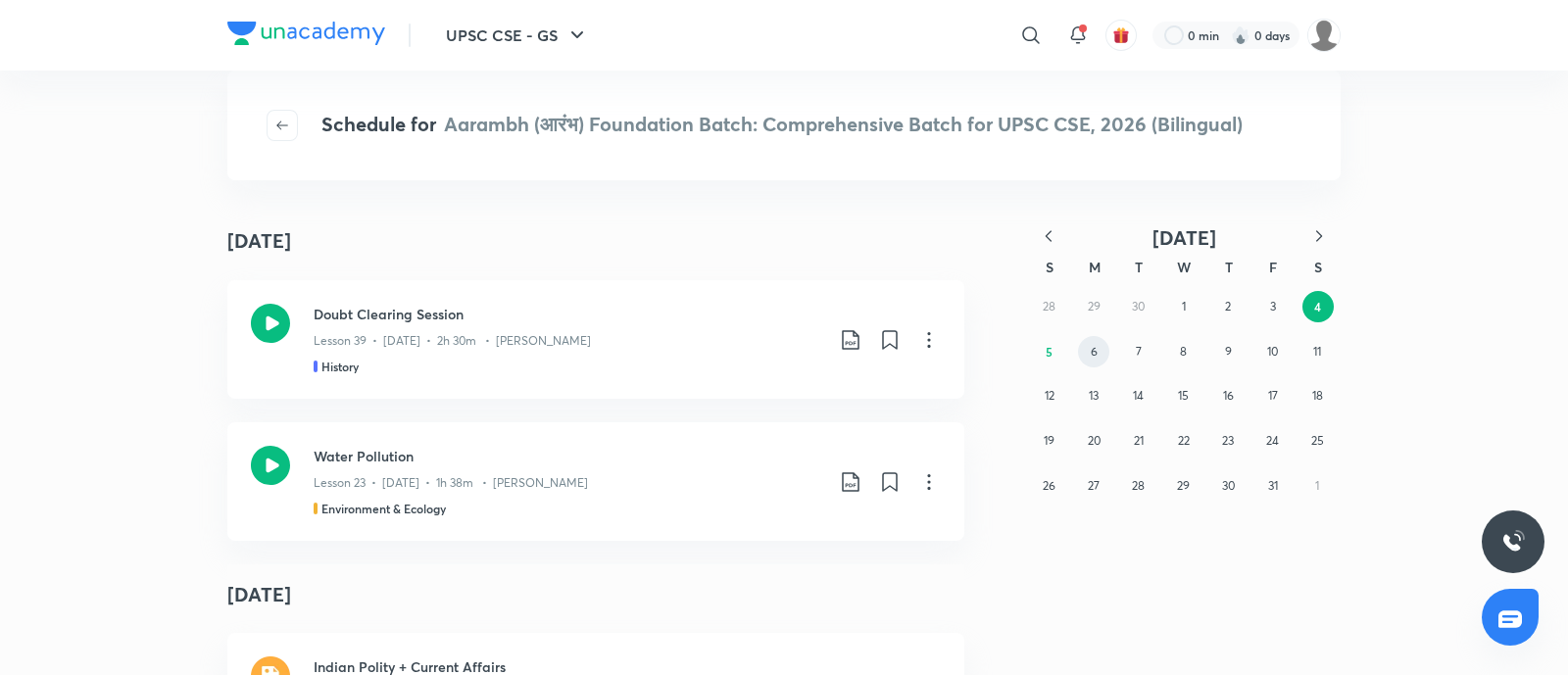
click at [1102, 361] on button "6" at bounding box center [1094, 352] width 31 height 31
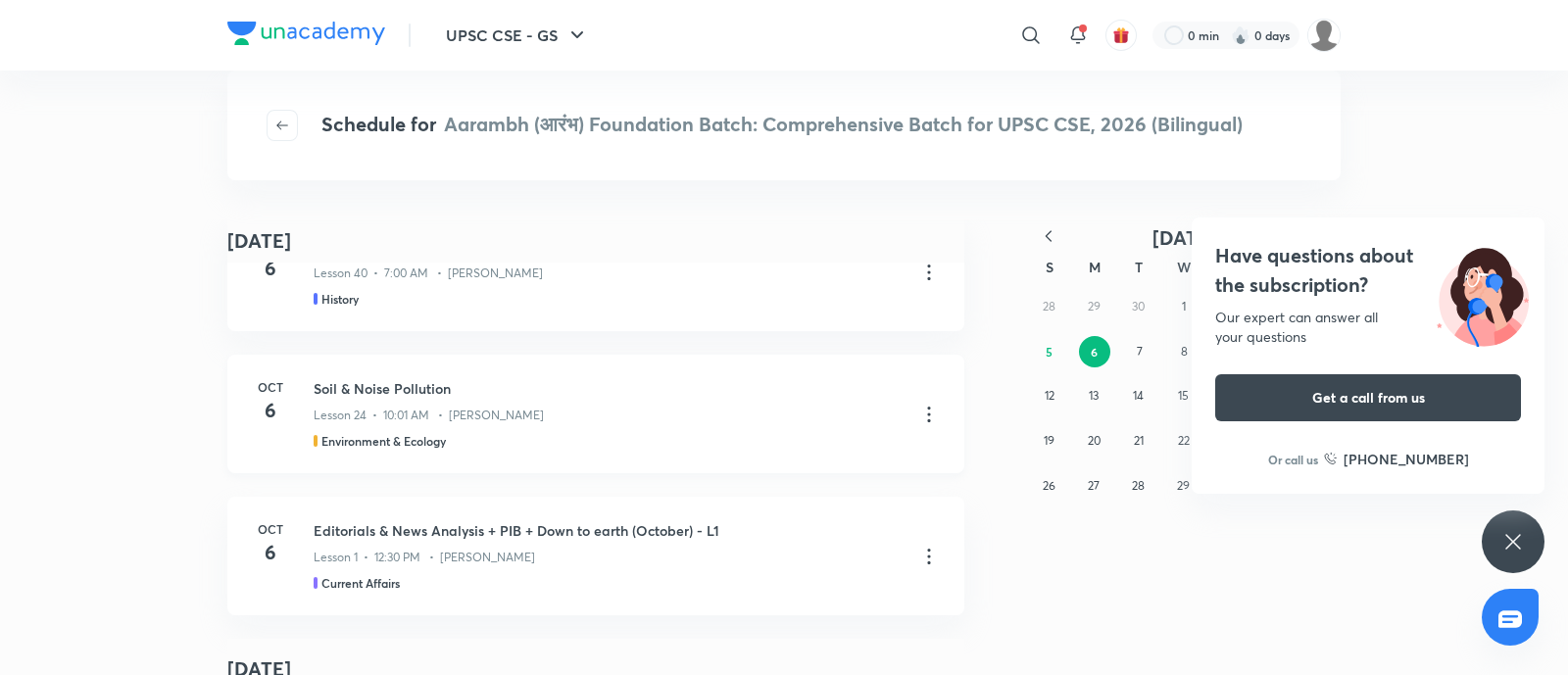
scroll to position [122, 0]
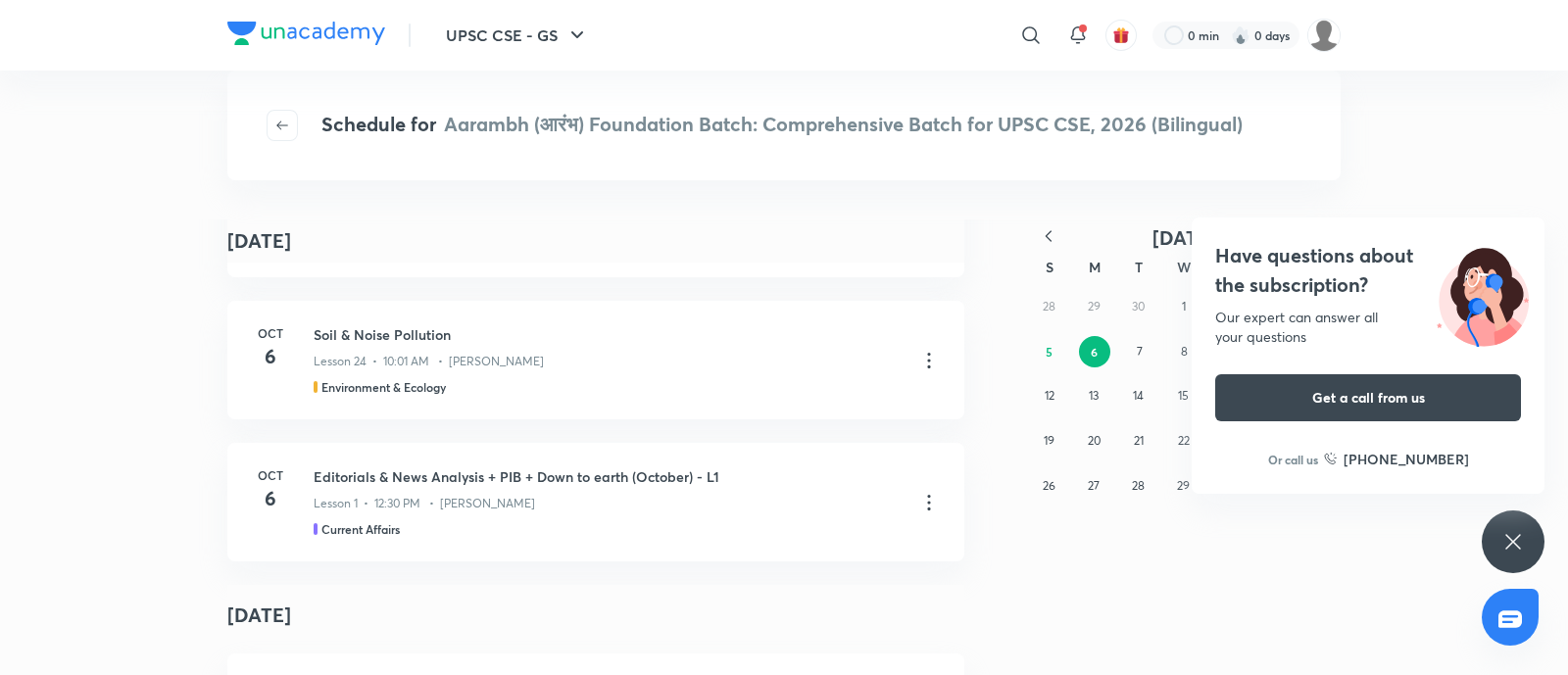
click at [1264, 270] on h4 "Have questions about the subscription?" at bounding box center [1368, 271] width 306 height 59
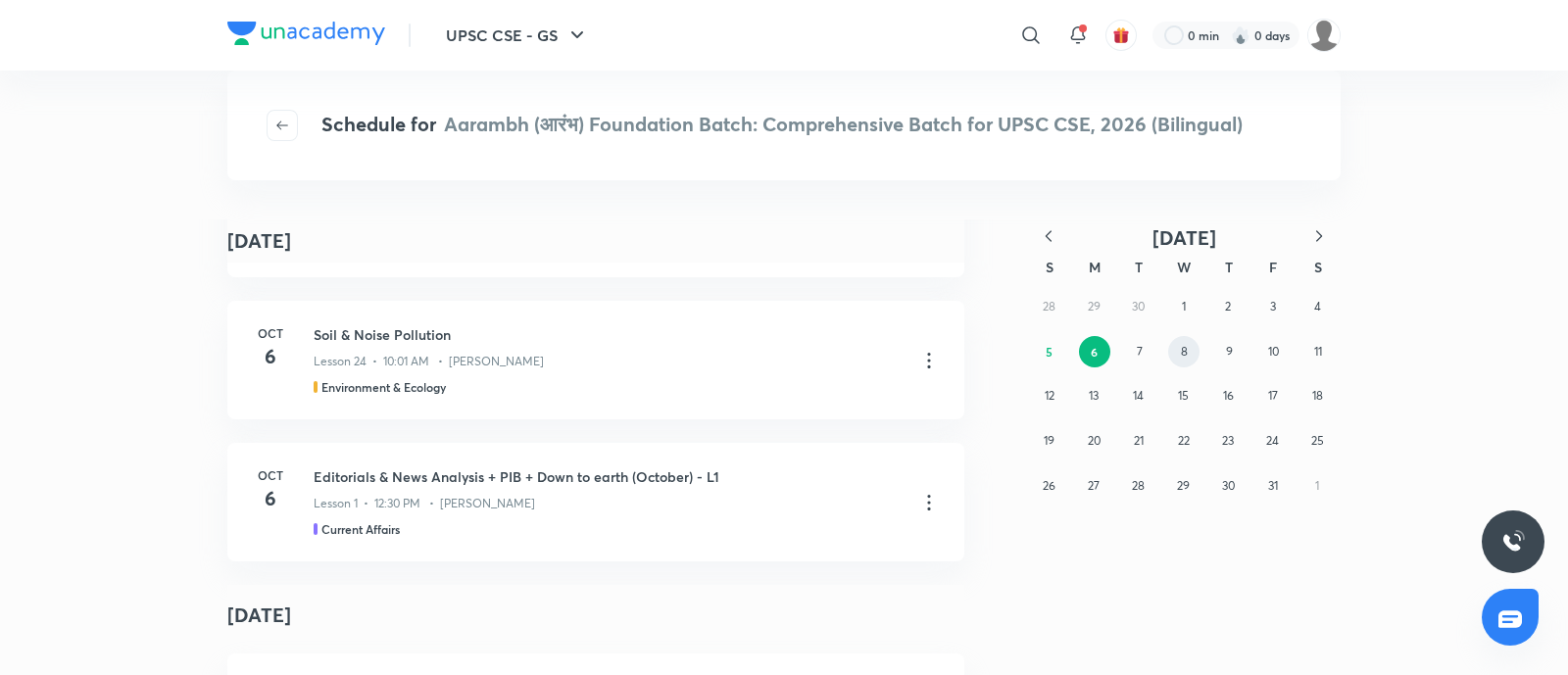
click at [1185, 344] on abbr "8" at bounding box center [1183, 351] width 7 height 15
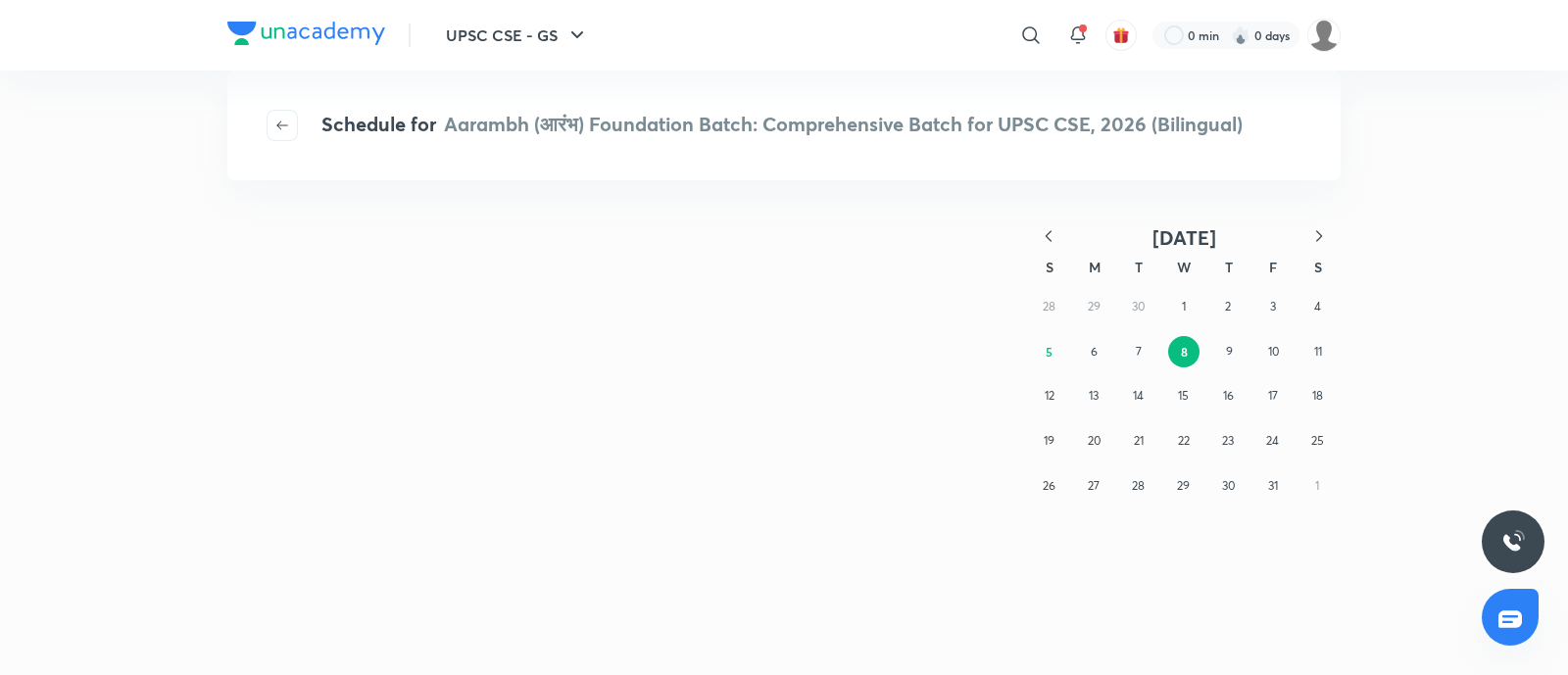
scroll to position [0, 0]
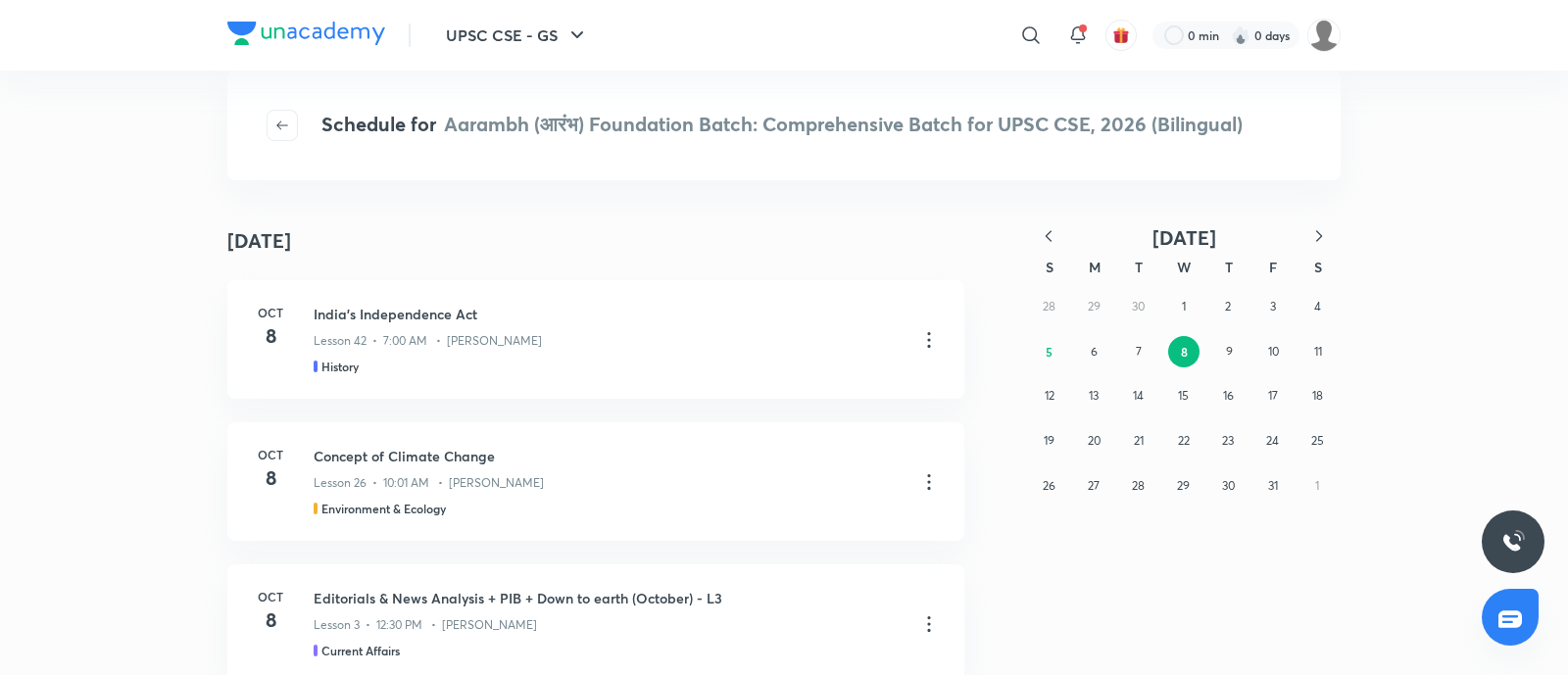
click at [1287, 364] on div "28 29 30 1 2 3 4 5 6 7 8 9 10 11 12 13 14 15 16 17 18 19 20 21 22 23 24 25 26 2…" at bounding box center [1184, 396] width 314 height 224
click at [1283, 361] on button "10" at bounding box center [1274, 352] width 31 height 31
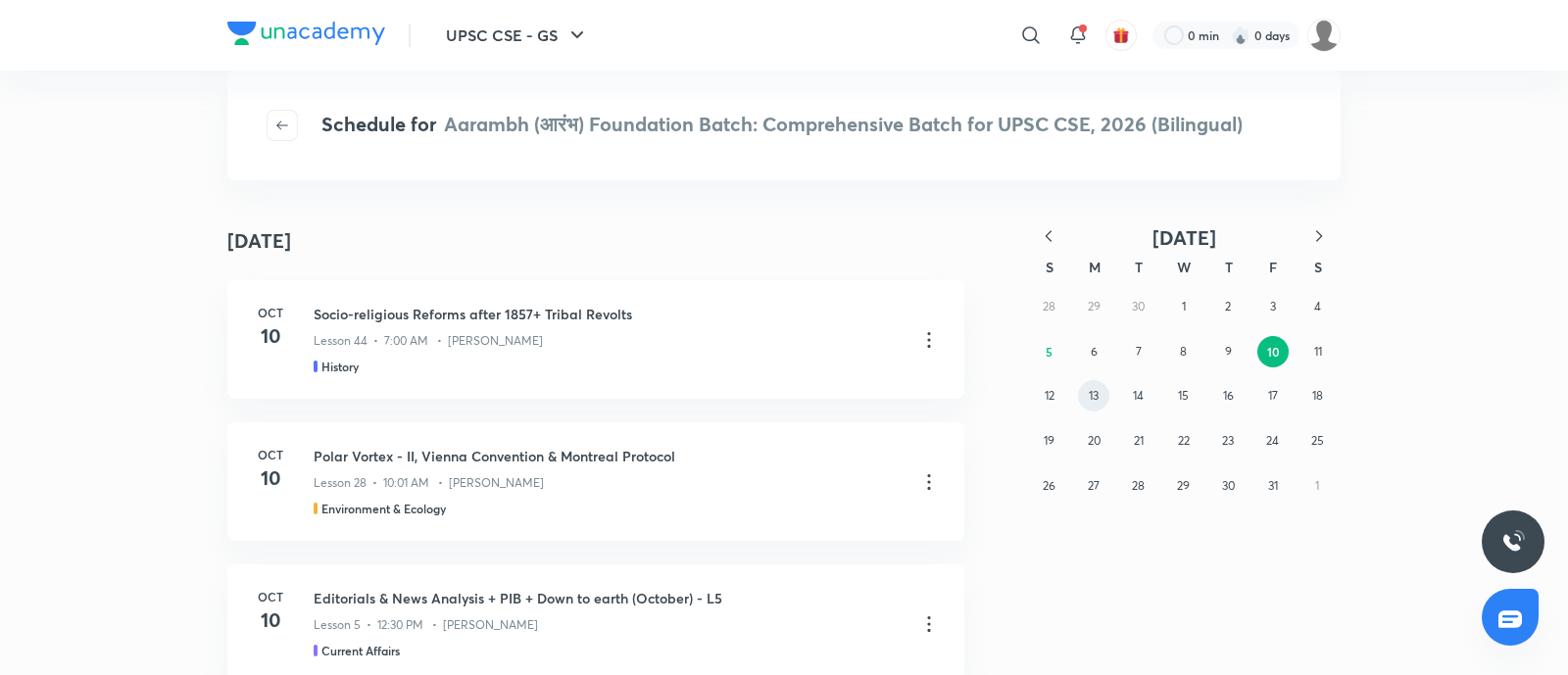
click at [1092, 391] on abbr "13" at bounding box center [1093, 394] width 10 height 15
click at [1179, 398] on abbr "15" at bounding box center [1183, 394] width 11 height 15
click at [1270, 389] on abbr "17" at bounding box center [1274, 394] width 10 height 15
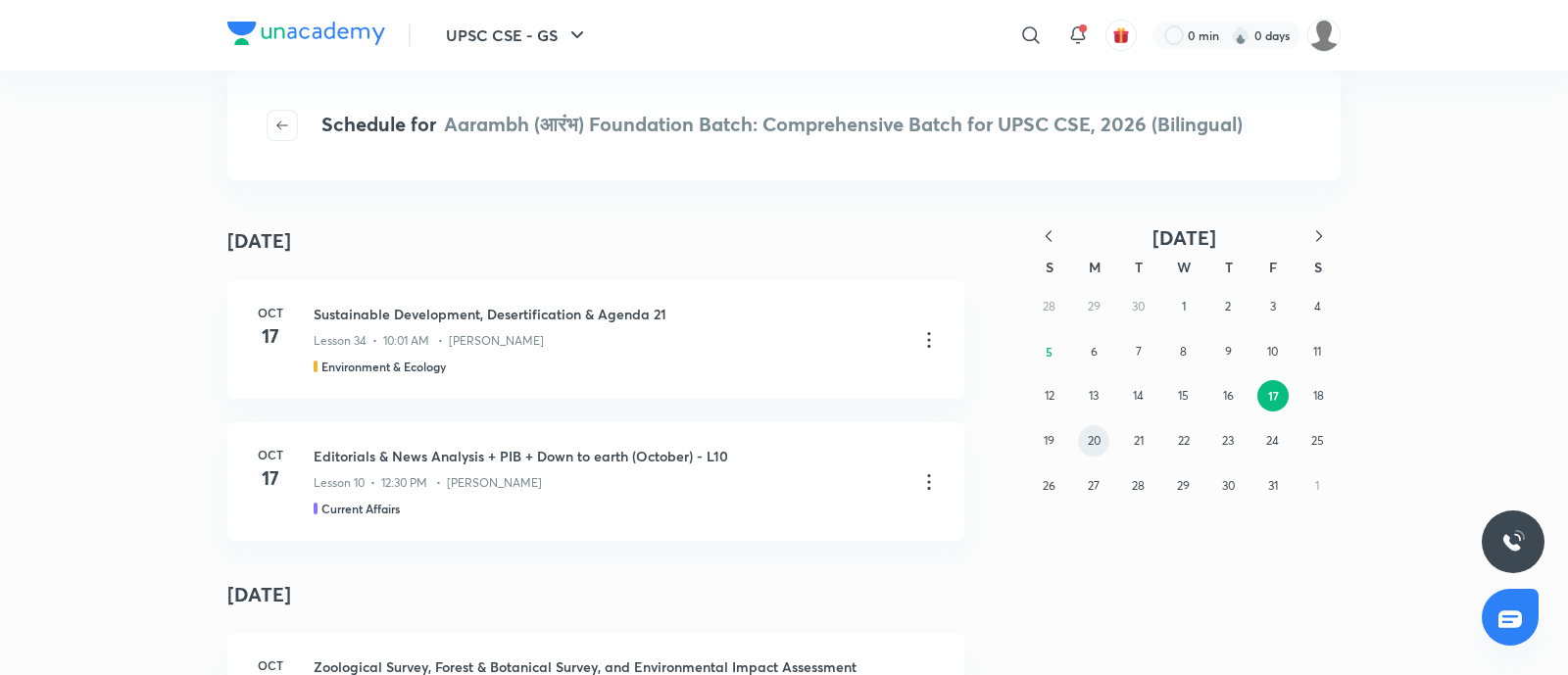
click at [1087, 428] on button "20" at bounding box center [1094, 441] width 31 height 31
click at [1188, 446] on abbr "22" at bounding box center [1183, 440] width 12 height 15
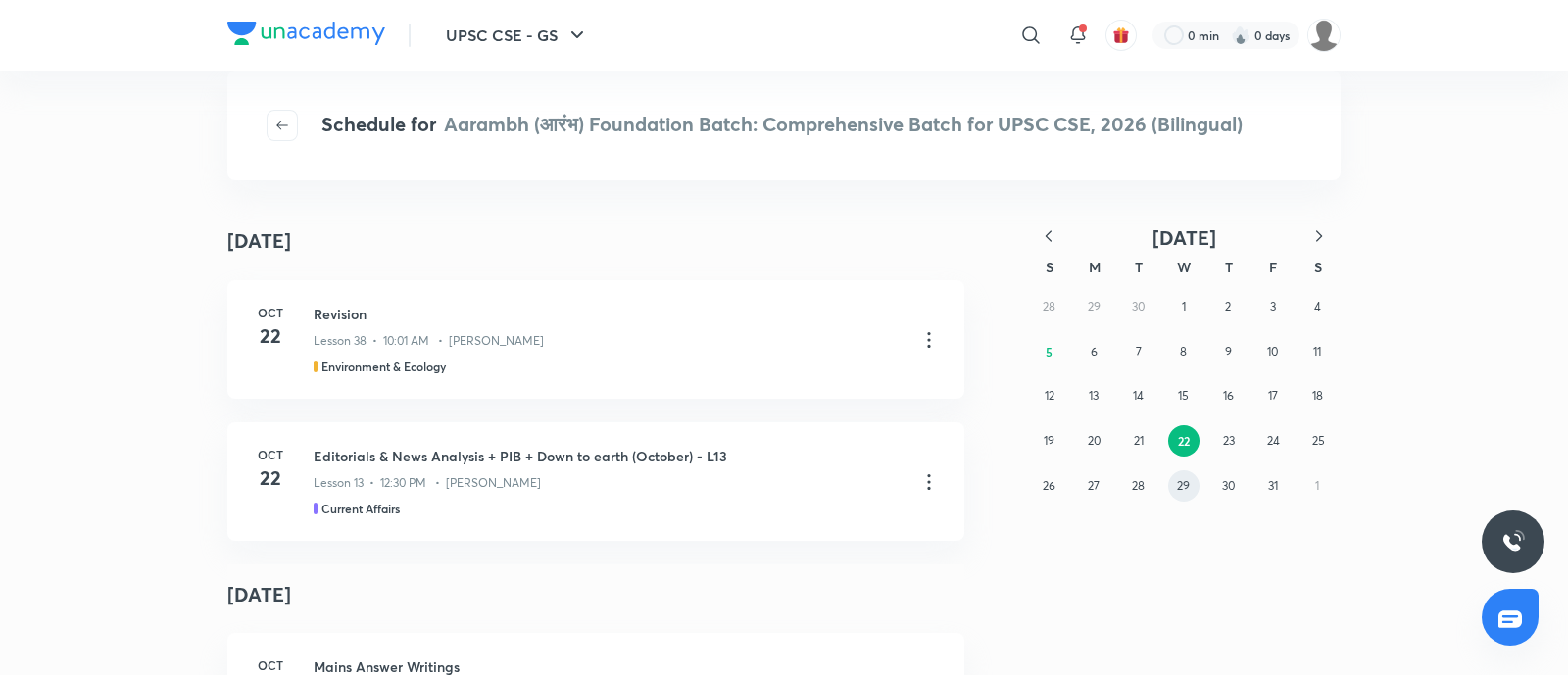
click at [1171, 482] on button "29" at bounding box center [1183, 486] width 31 height 31
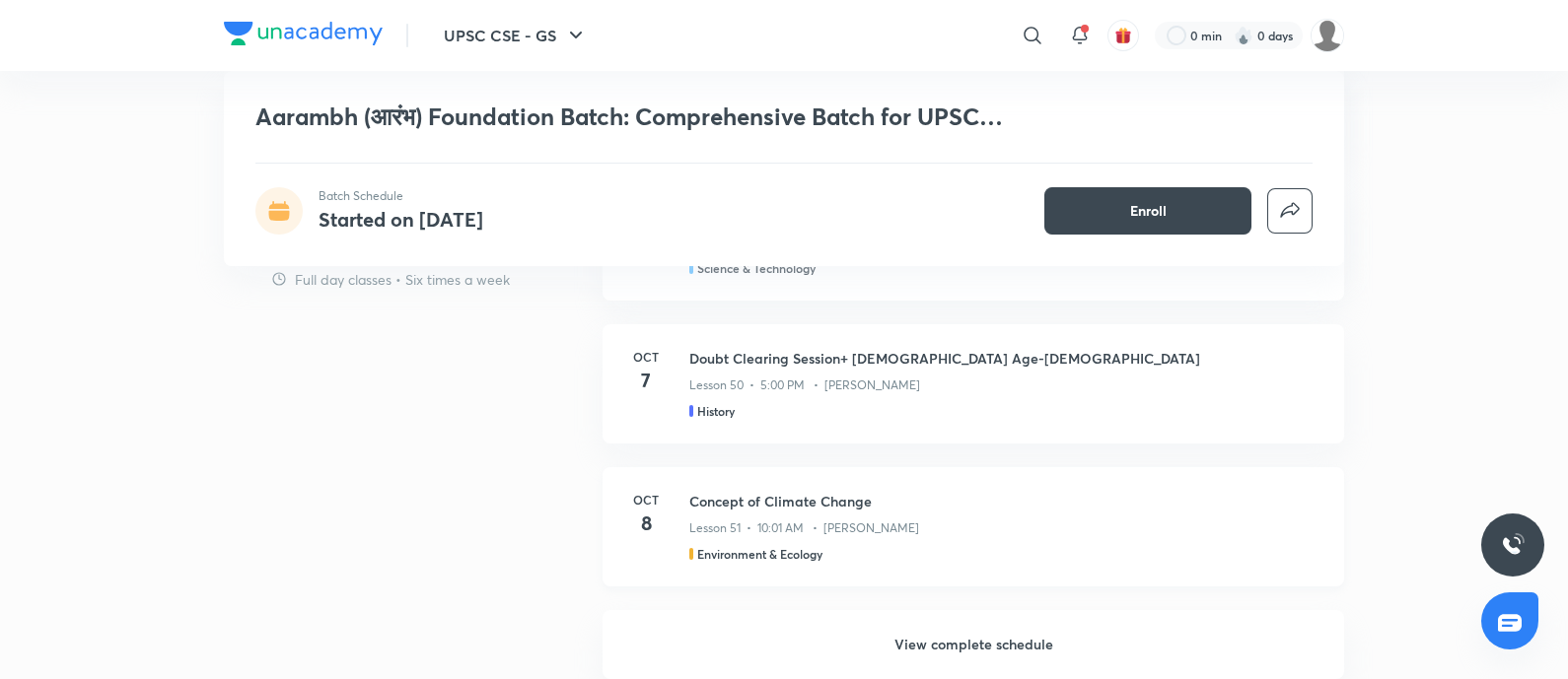
scroll to position [1601, 0]
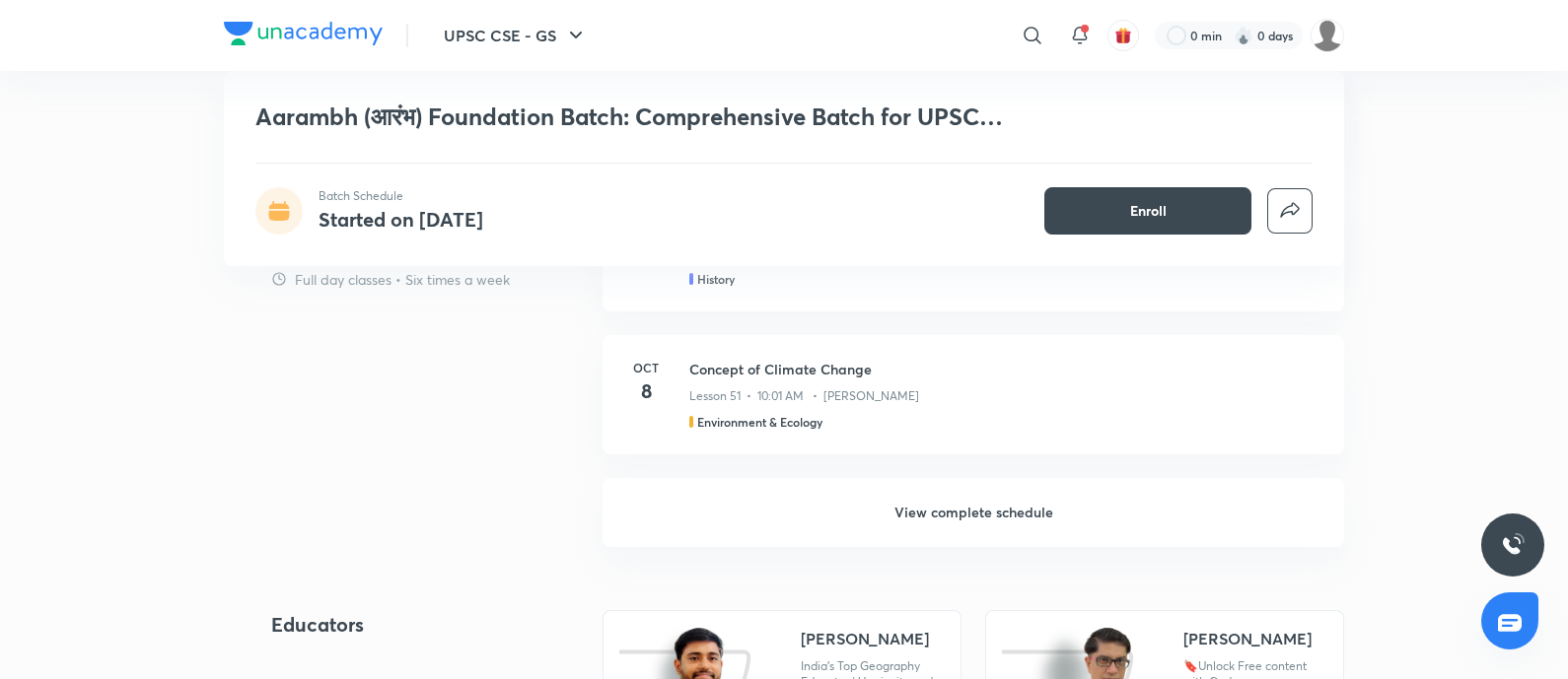
drag, startPoint x: 1011, startPoint y: 511, endPoint x: 668, endPoint y: 557, distance: 346.1
click at [1010, 511] on h6 "View complete schedule" at bounding box center [973, 512] width 742 height 69
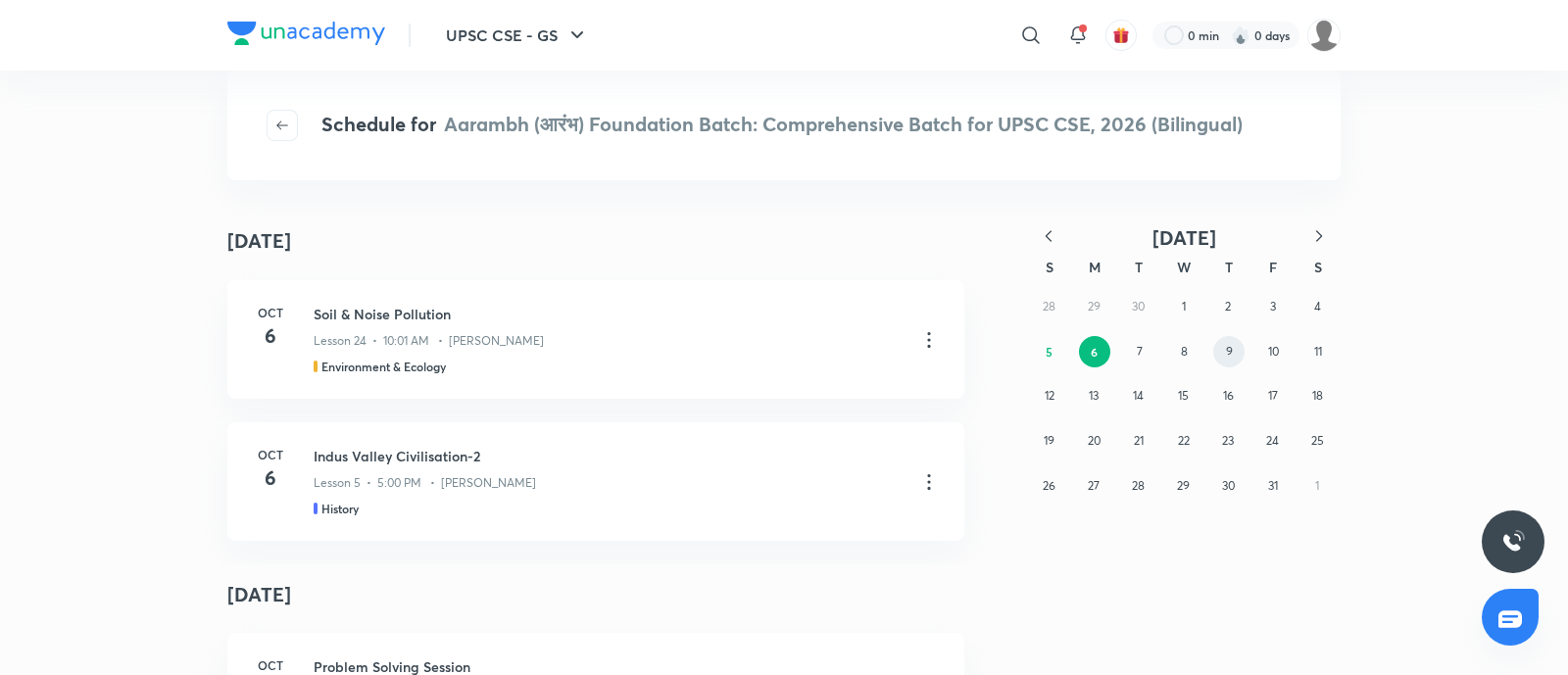
click at [1217, 354] on button "9" at bounding box center [1228, 352] width 31 height 31
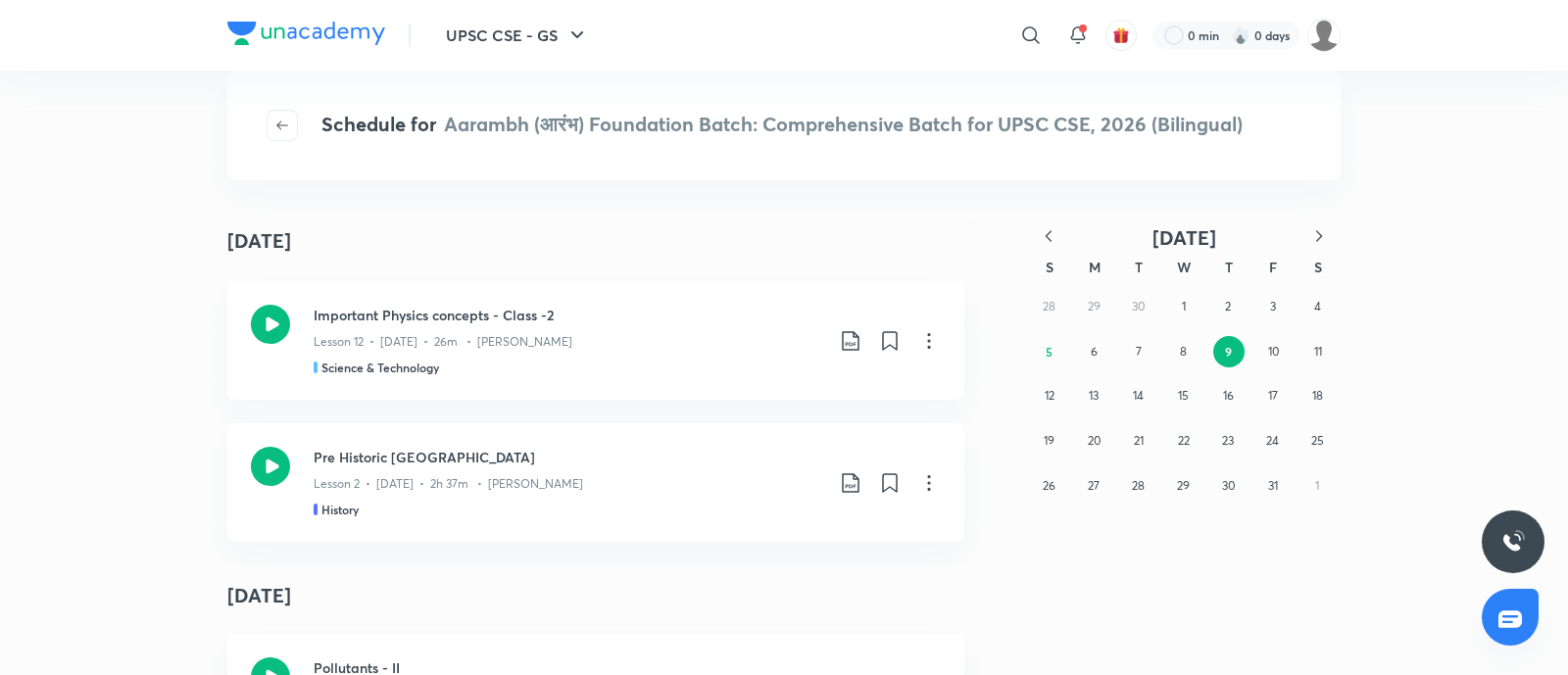
scroll to position [5083, 0]
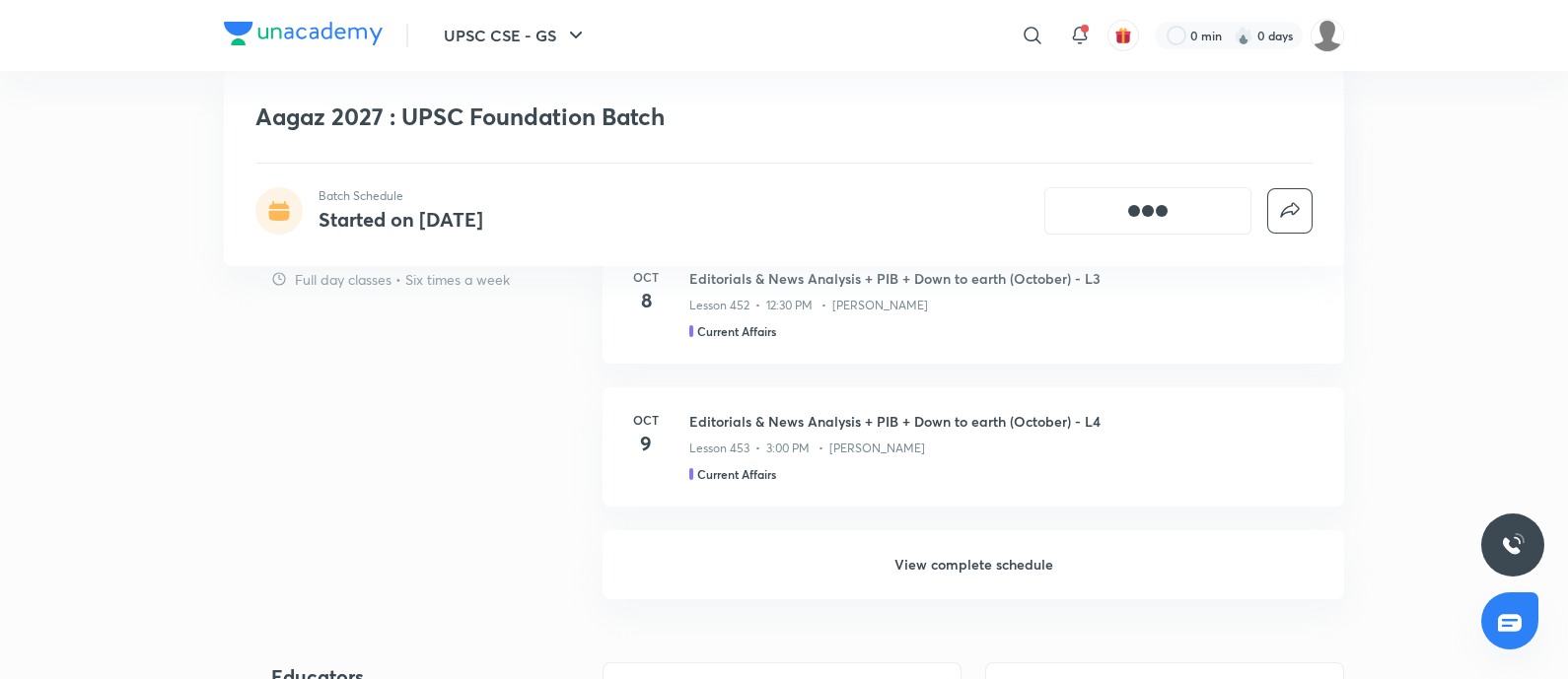
scroll to position [1892, 0]
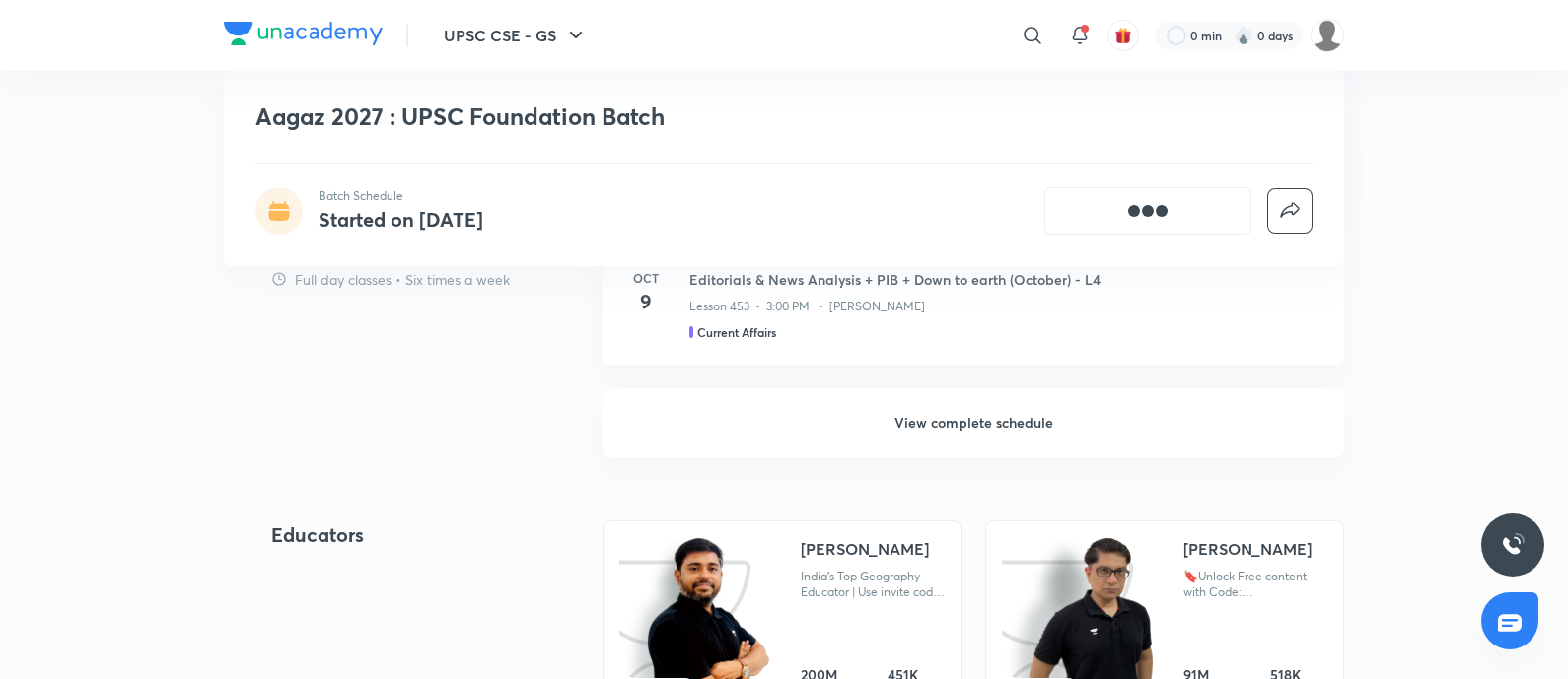
drag, startPoint x: 969, startPoint y: 420, endPoint x: 374, endPoint y: 677, distance: 648.1
click at [967, 420] on h6 "View complete schedule" at bounding box center [973, 422] width 742 height 69
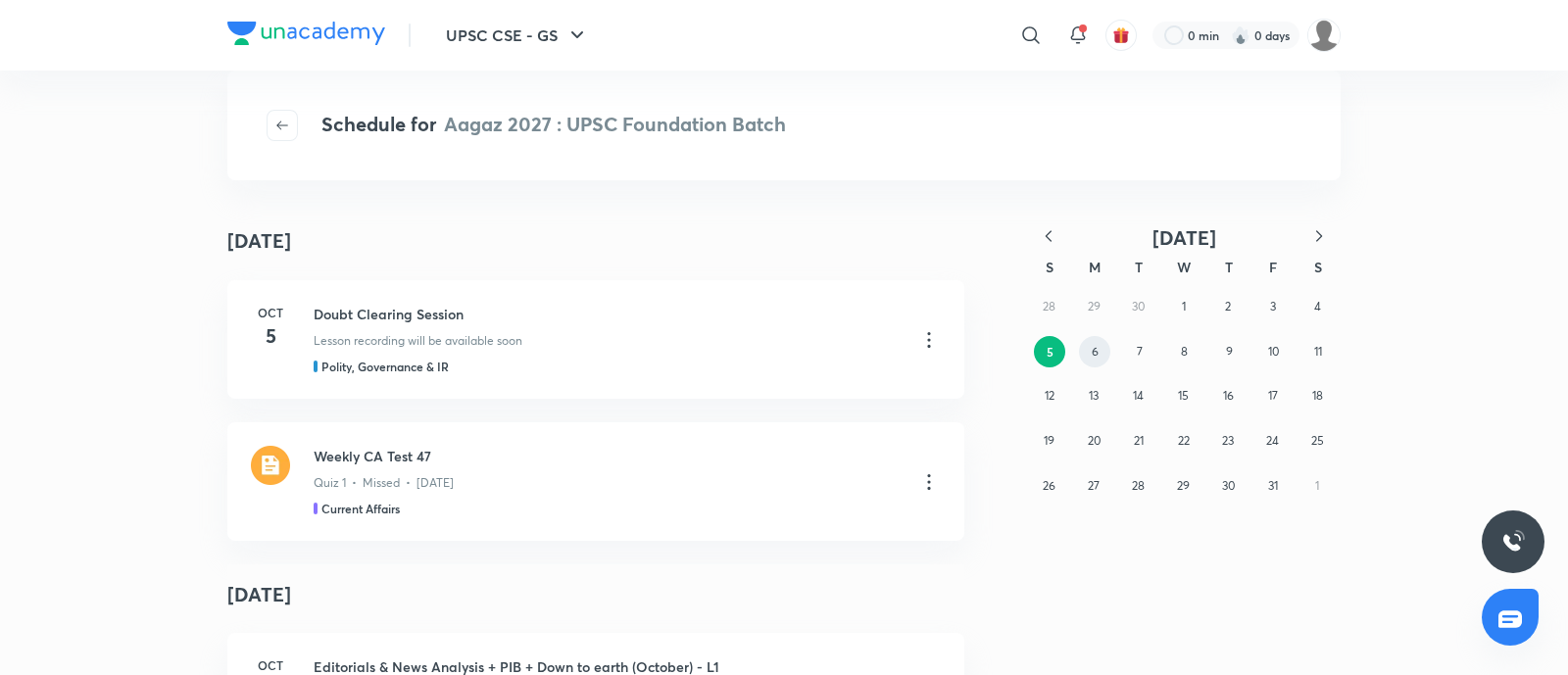
click at [1100, 355] on button "6" at bounding box center [1095, 352] width 31 height 31
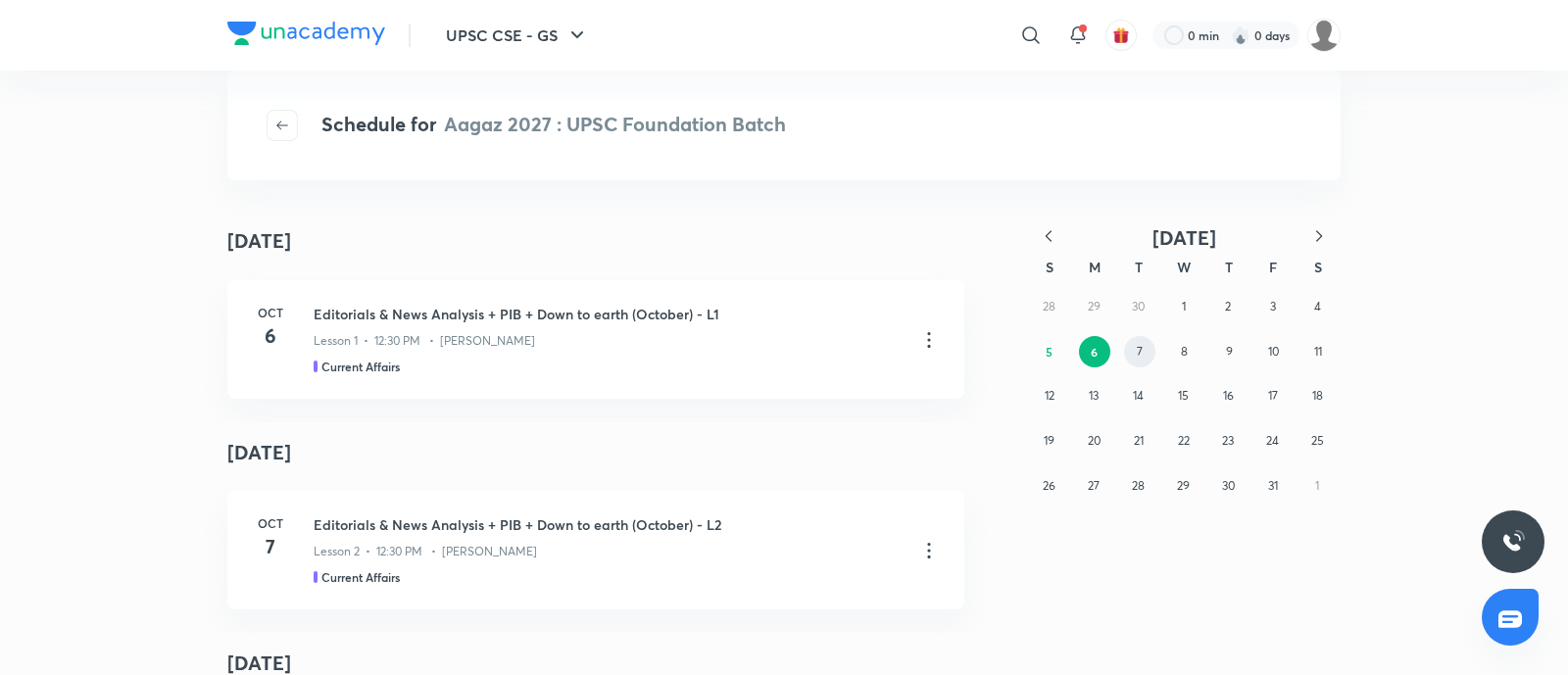
click at [1140, 347] on abbr "7" at bounding box center [1139, 351] width 6 height 15
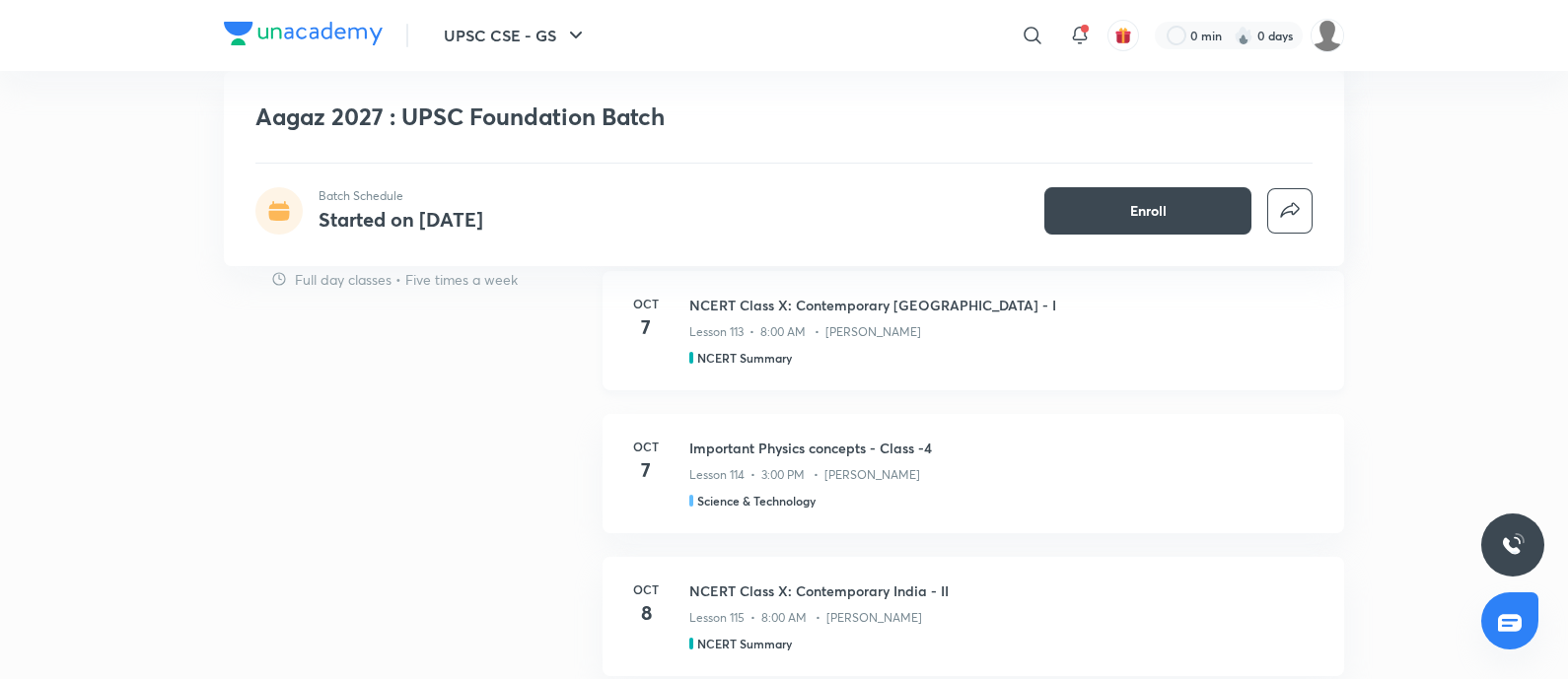
scroll to position [1724, 0]
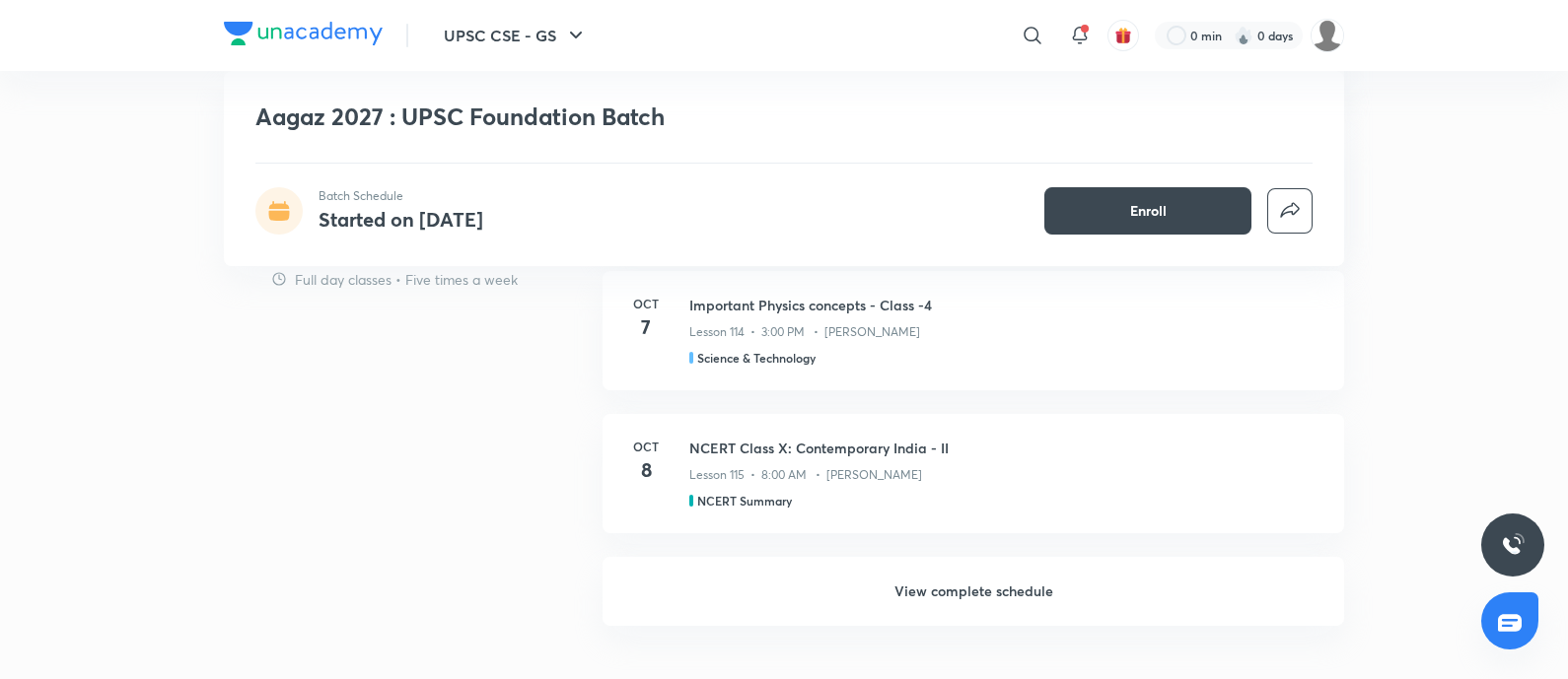
drag, startPoint x: 977, startPoint y: 592, endPoint x: 232, endPoint y: 628, distance: 745.9
click at [977, 592] on h6 "View complete schedule" at bounding box center [973, 591] width 742 height 69
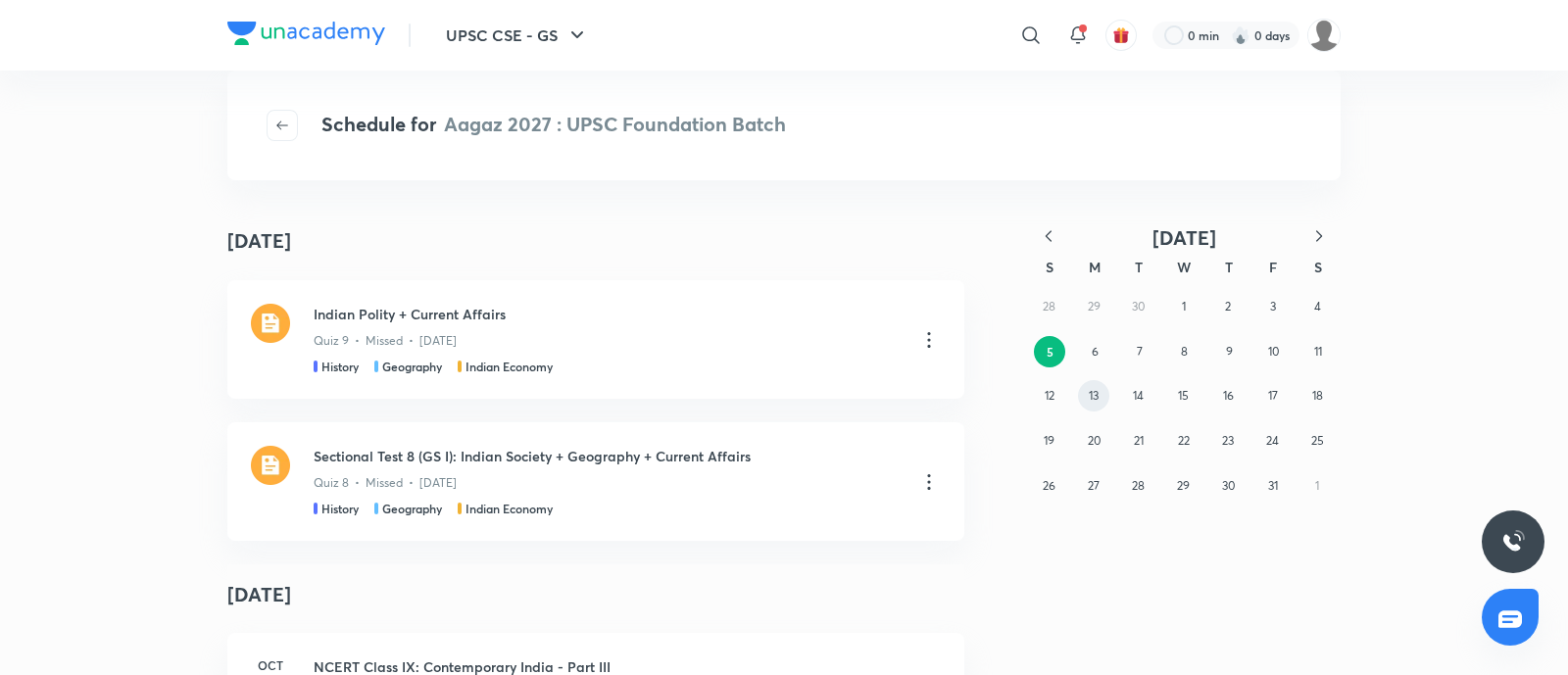
click at [1094, 395] on abbr "13" at bounding box center [1093, 394] width 10 height 15
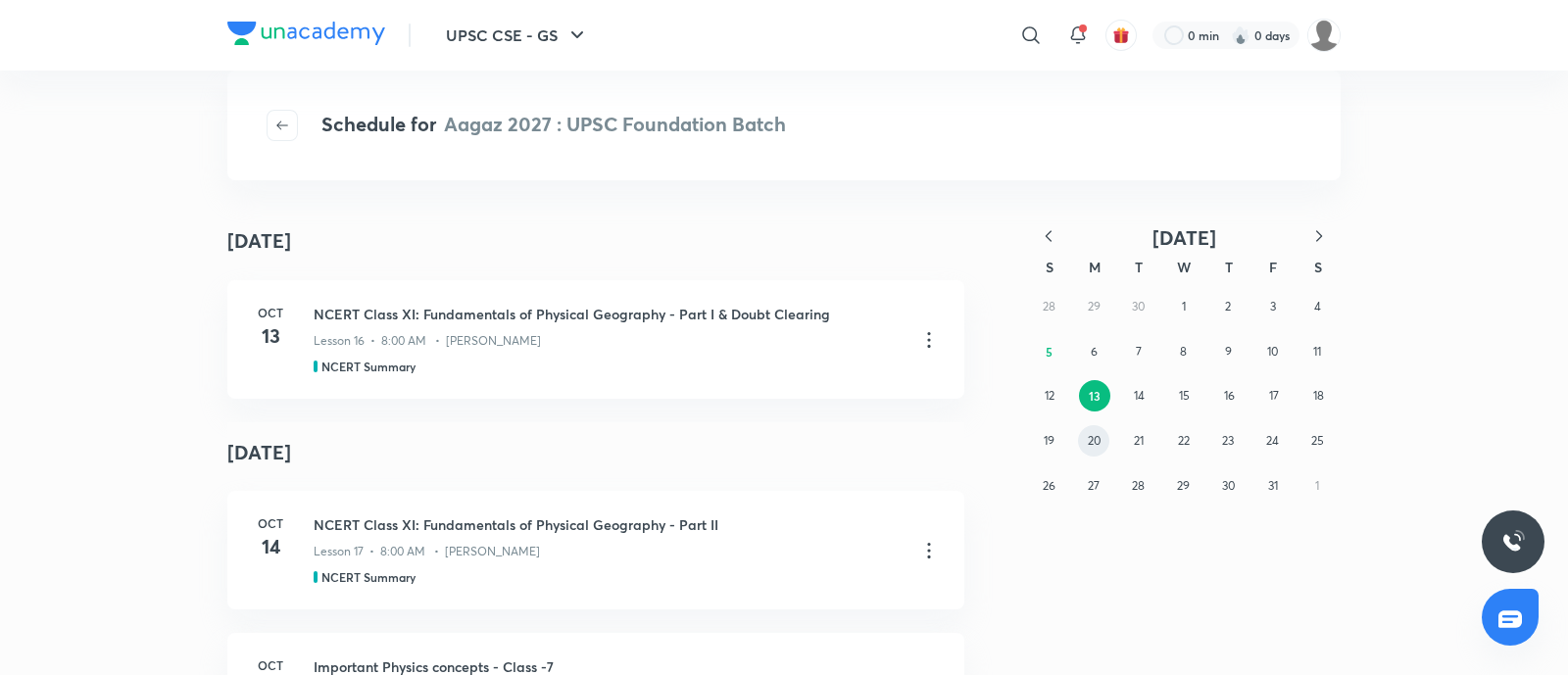
click at [1092, 440] on abbr "20" at bounding box center [1093, 440] width 13 height 15
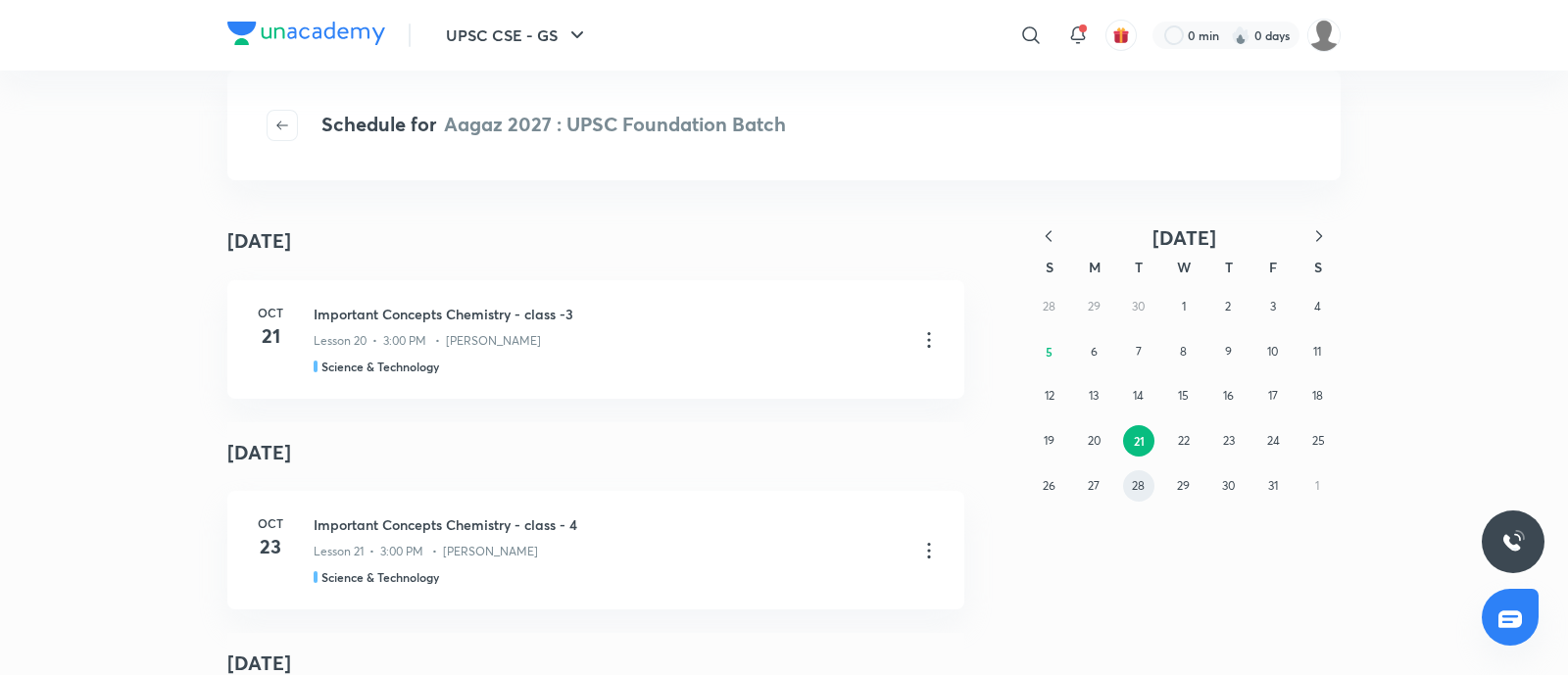
click at [1138, 484] on abbr "28" at bounding box center [1137, 485] width 13 height 15
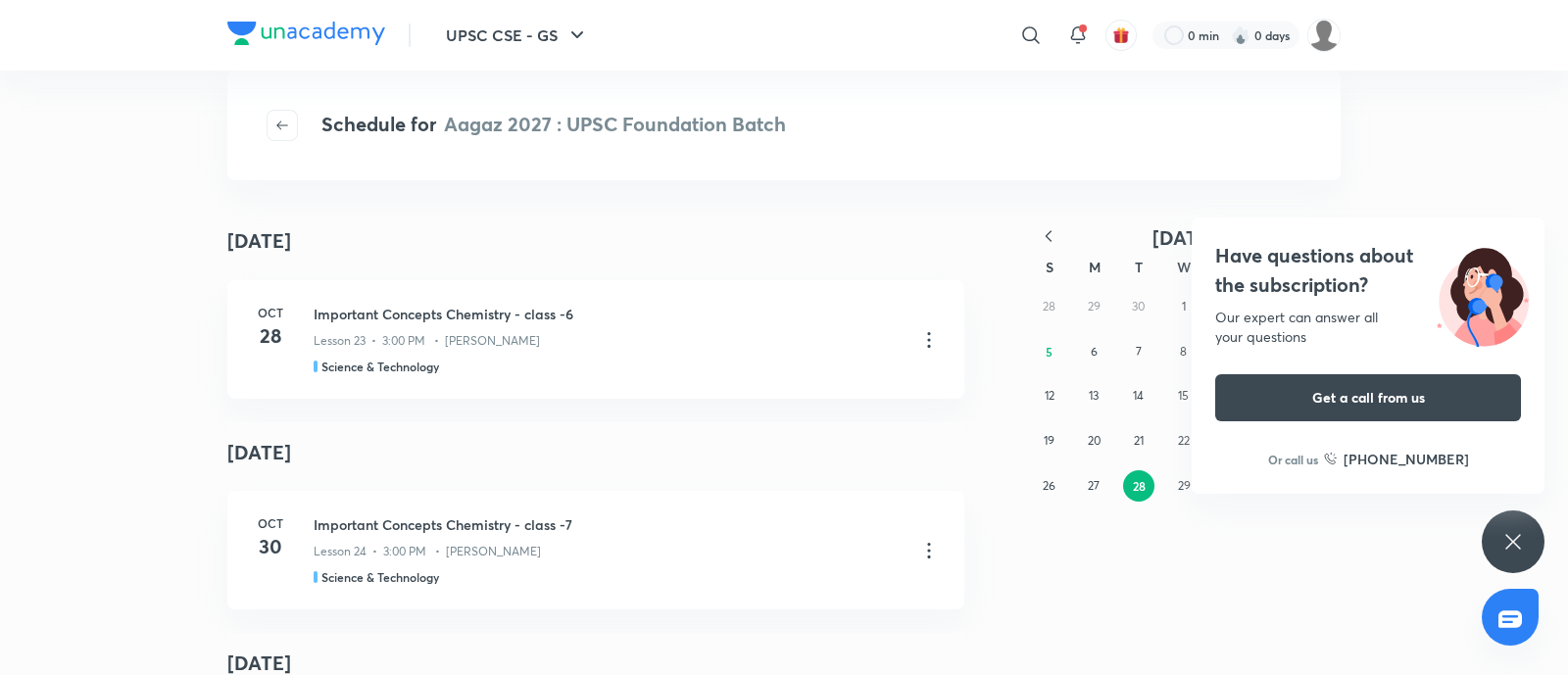
click at [1309, 265] on h4 "Have questions about the subscription?" at bounding box center [1368, 271] width 306 height 59
